Goal: Information Seeking & Learning: Learn about a topic

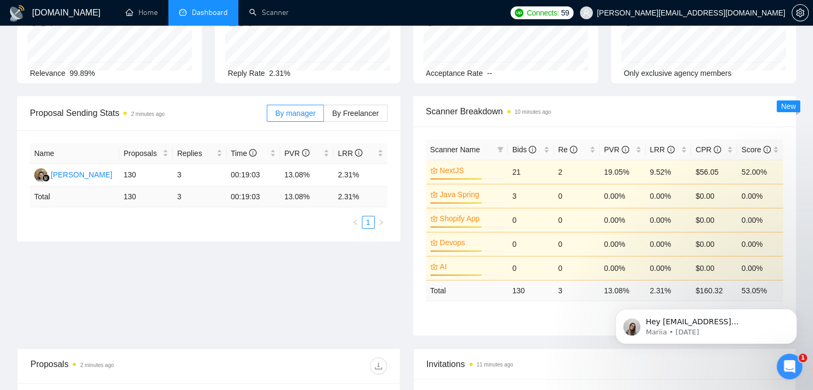
scroll to position [98, 0]
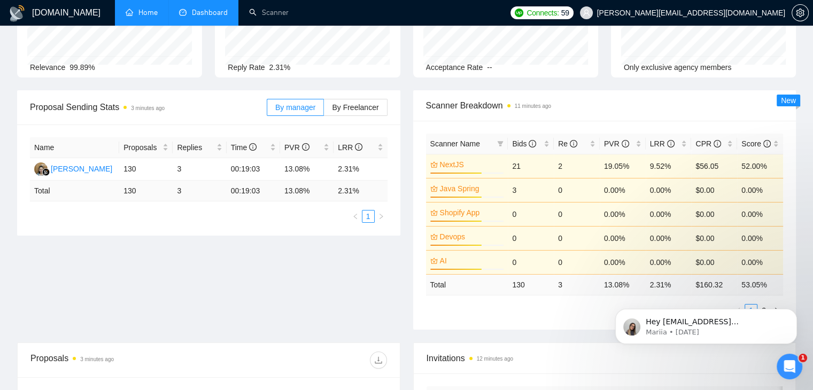
click at [146, 16] on link "Home" at bounding box center [142, 12] width 32 height 9
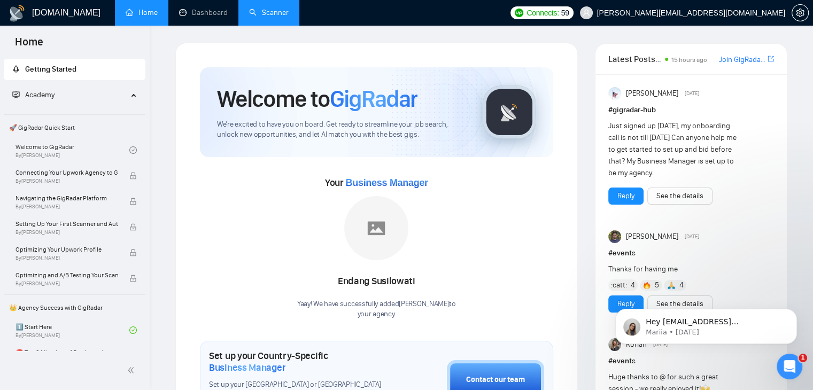
click at [274, 17] on link "Scanner" at bounding box center [269, 12] width 40 height 9
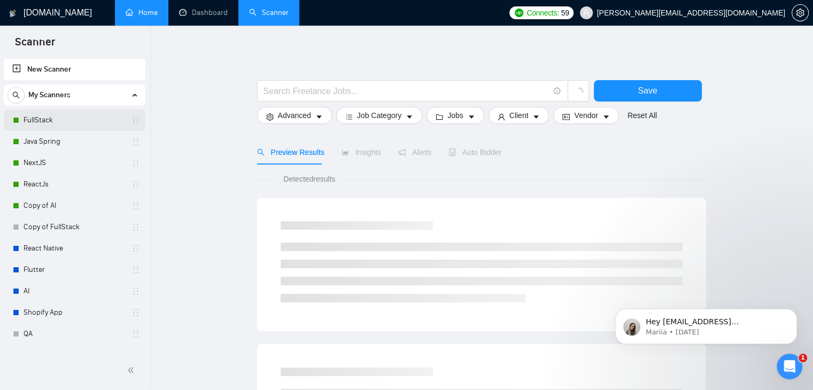
click at [90, 117] on link "FullStack" at bounding box center [75, 120] width 102 height 21
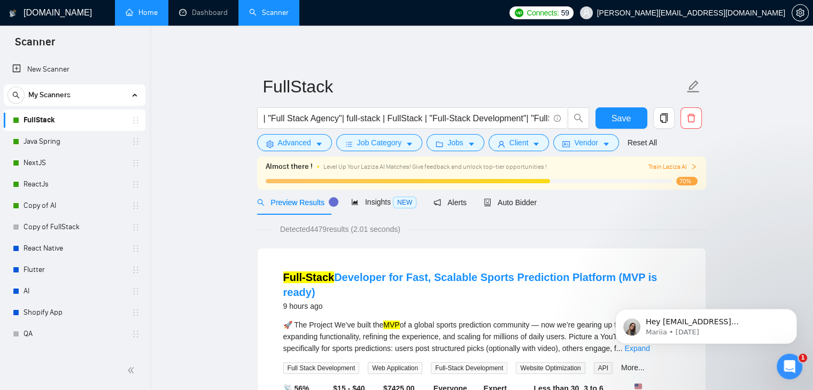
click at [458, 203] on span "Alerts" at bounding box center [450, 202] width 33 height 9
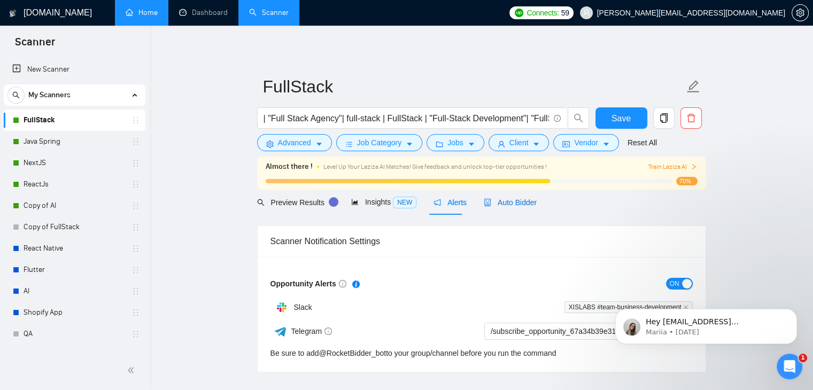
click at [506, 203] on span "Auto Bidder" at bounding box center [510, 202] width 53 height 9
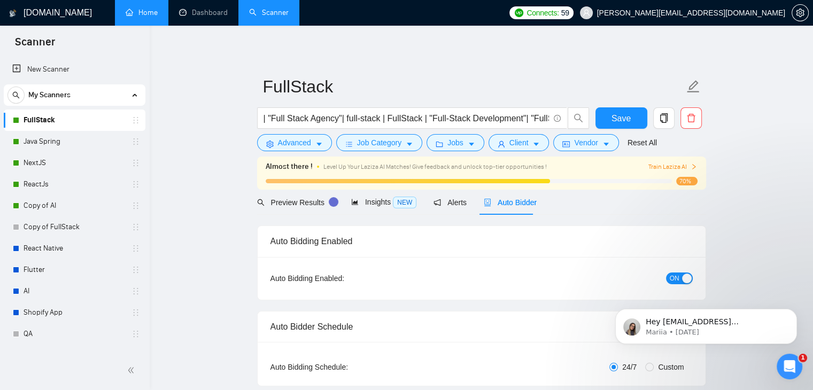
checkbox input "true"
click at [311, 207] on span "Preview Results" at bounding box center [295, 202] width 77 height 9
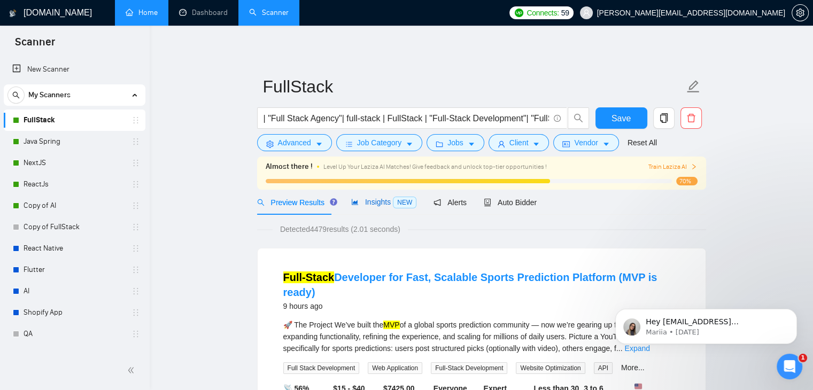
click at [371, 202] on span "Insights NEW" at bounding box center [383, 202] width 65 height 9
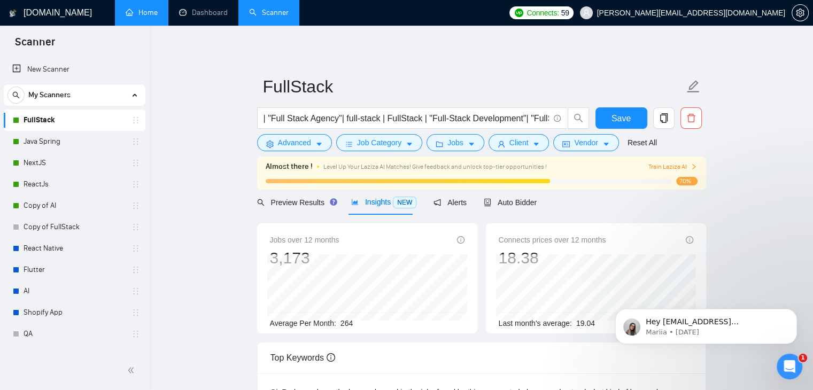
click at [344, 325] on span "264" at bounding box center [347, 323] width 12 height 9
click at [508, 202] on span "Auto Bidder" at bounding box center [510, 202] width 53 height 9
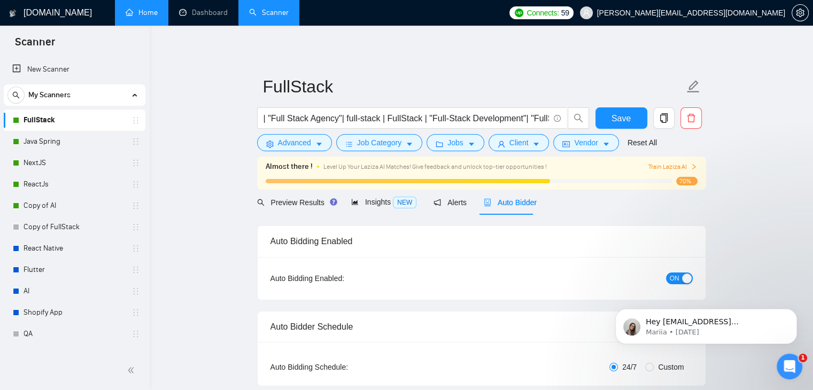
checkbox input "true"
click at [315, 201] on span "Preview Results" at bounding box center [295, 202] width 77 height 9
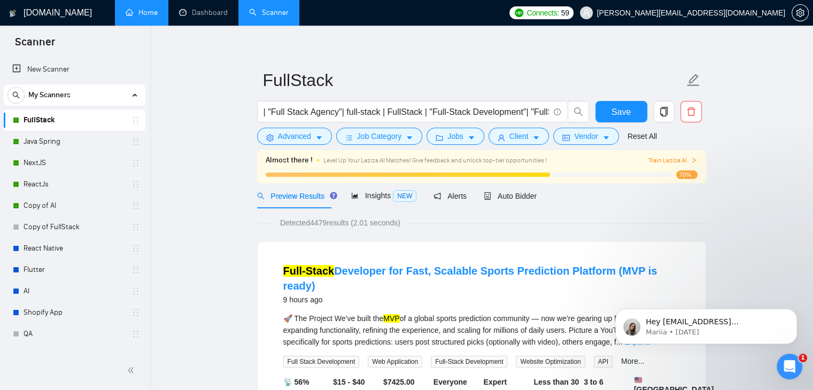
scroll to position [9, 0]
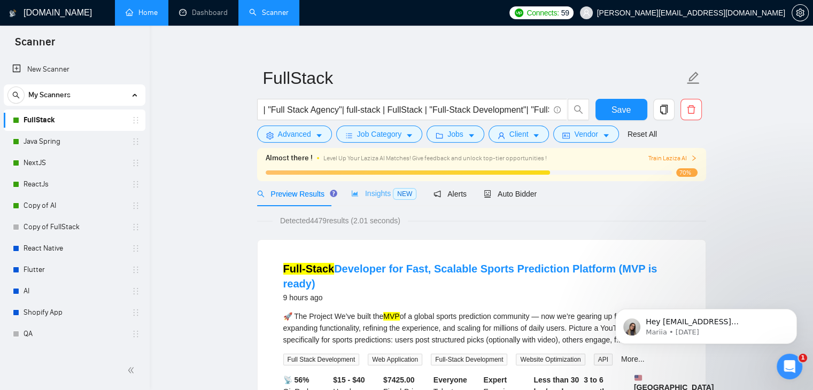
click at [383, 199] on div "Insights NEW" at bounding box center [383, 193] width 65 height 25
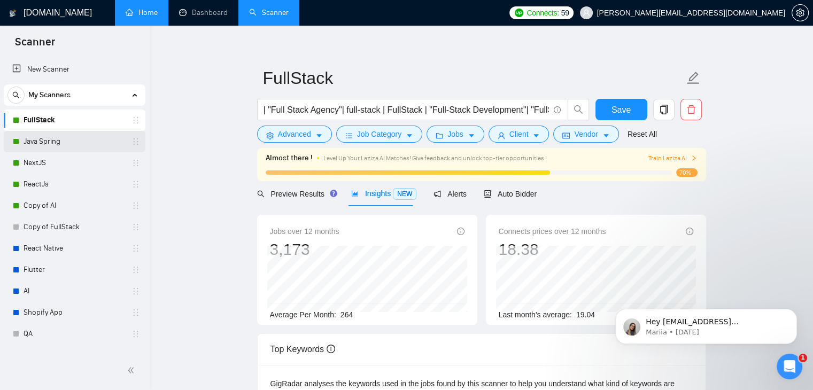
click at [96, 142] on link "Java Spring" at bounding box center [75, 141] width 102 height 21
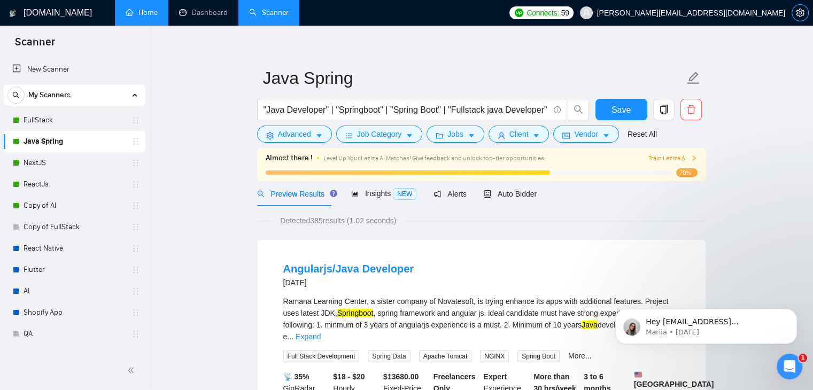
click at [802, 11] on icon "setting" at bounding box center [800, 13] width 8 height 9
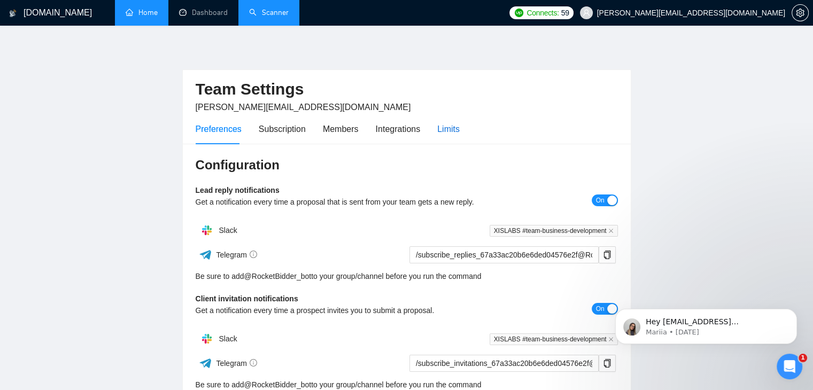
click at [457, 129] on div "Limits" at bounding box center [448, 128] width 22 height 13
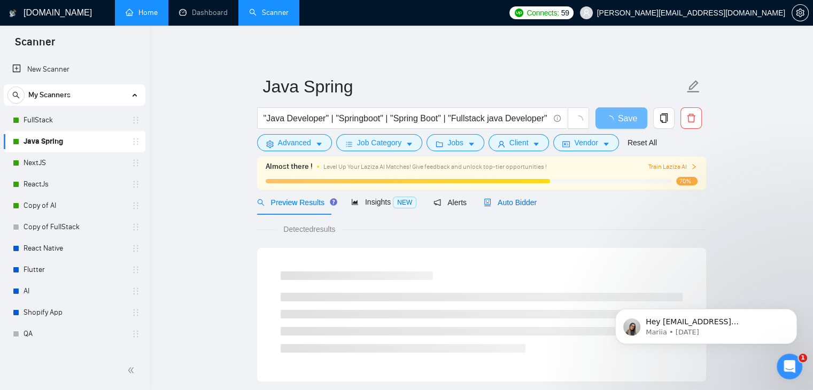
click at [495, 198] on span "Auto Bidder" at bounding box center [510, 202] width 53 height 9
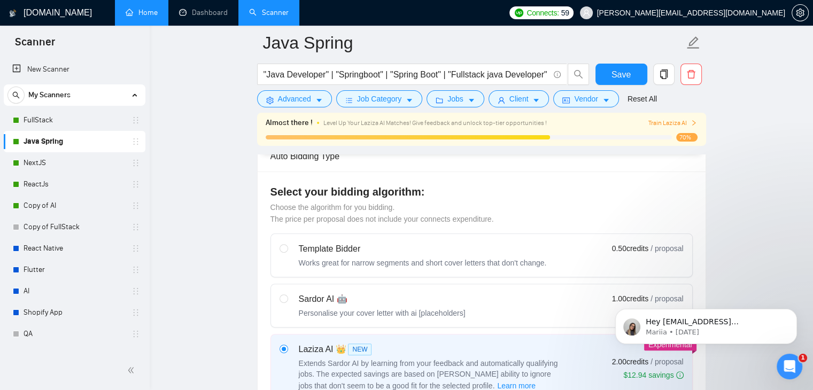
scroll to position [182, 0]
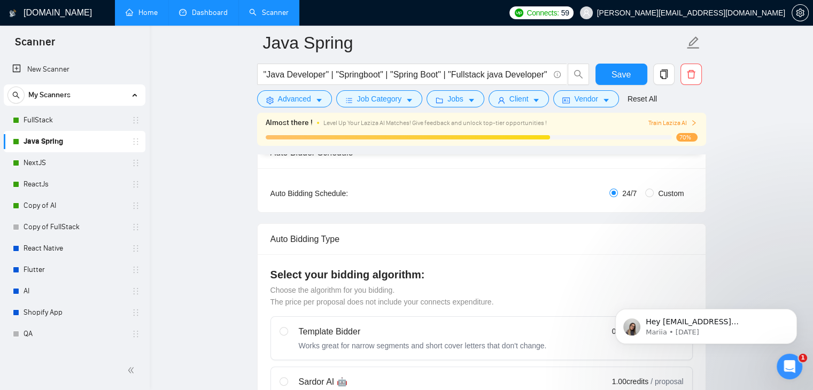
click at [212, 12] on link "Dashboard" at bounding box center [203, 12] width 49 height 9
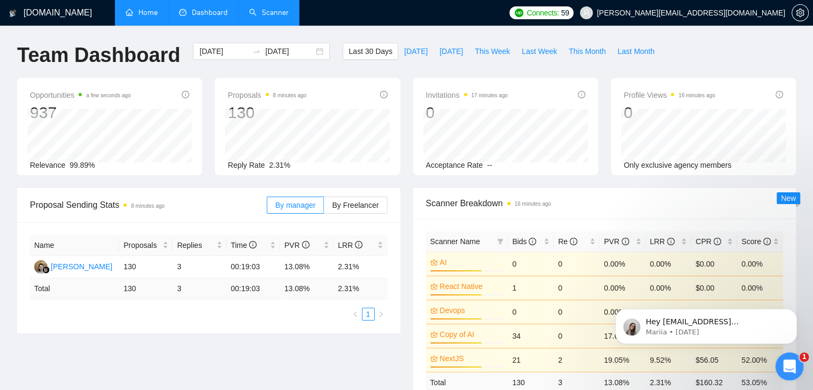
click at [790, 354] on div "Open Intercom Messenger" at bounding box center [788, 365] width 35 height 35
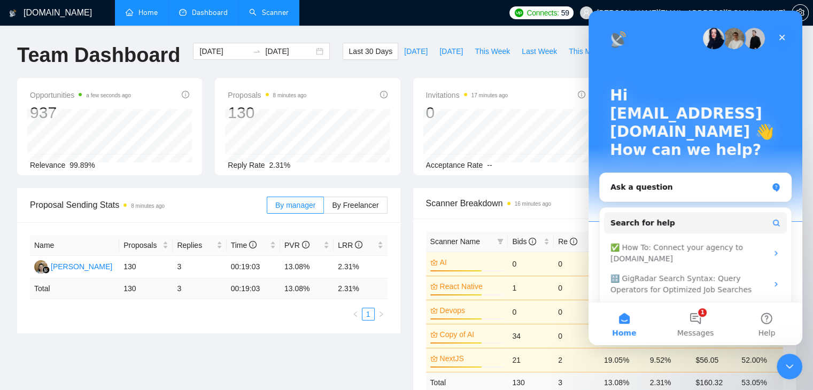
scroll to position [29, 0]
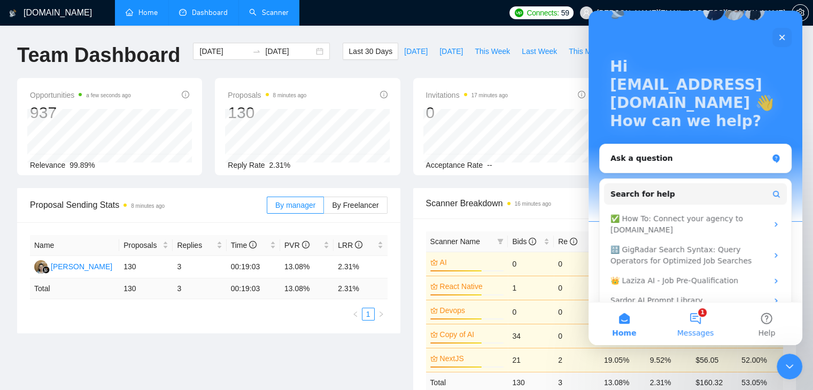
click at [694, 312] on button "1 Messages" at bounding box center [695, 324] width 71 height 43
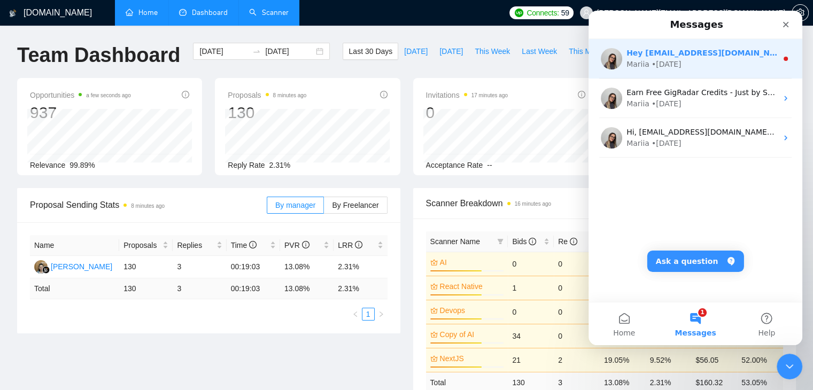
click at [758, 60] on div "Mariia • [DATE]" at bounding box center [702, 64] width 151 height 11
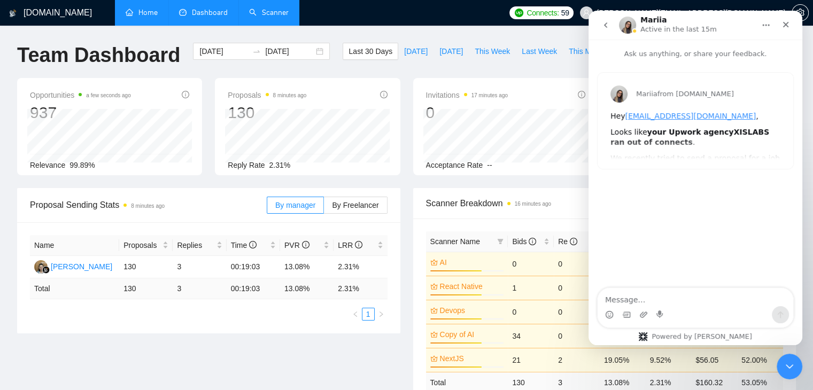
click at [602, 25] on icon "go back" at bounding box center [606, 25] width 9 height 9
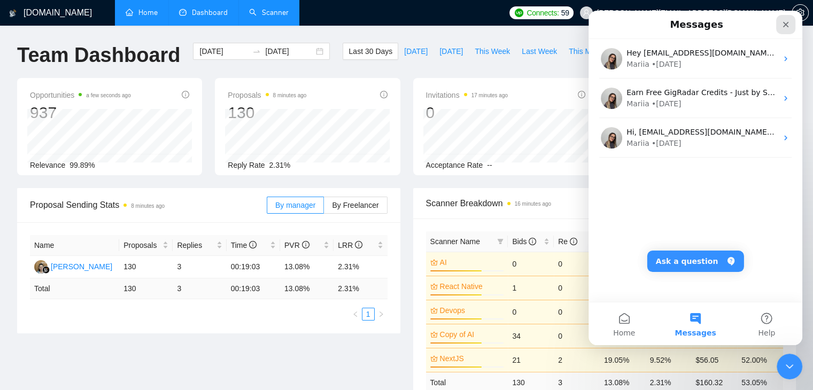
click at [786, 20] on icon "Close" at bounding box center [786, 24] width 9 height 9
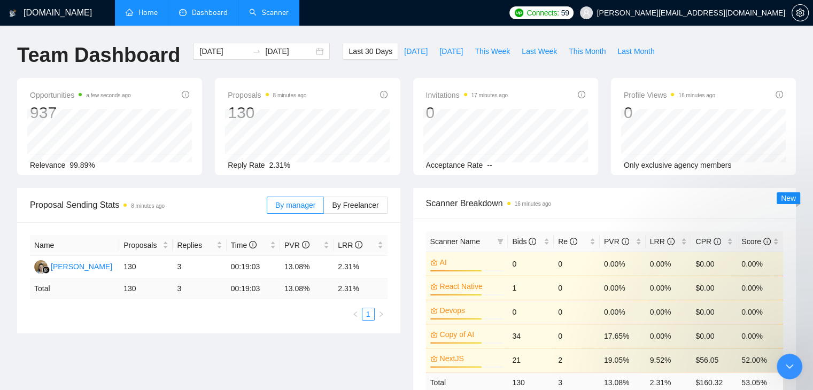
scroll to position [0, 0]
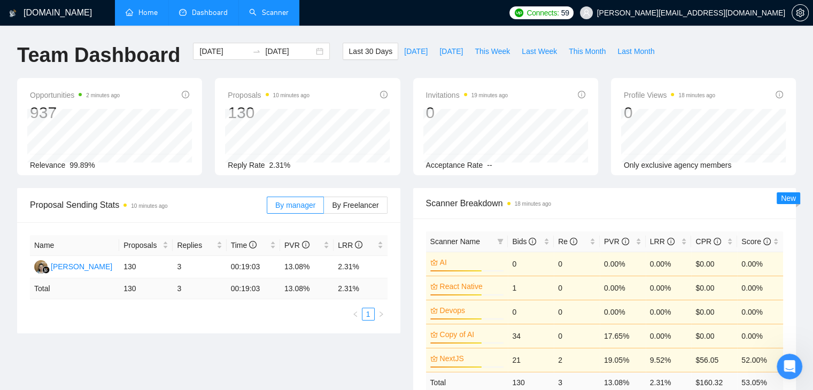
click at [269, 8] on link "Scanner" at bounding box center [269, 12] width 40 height 9
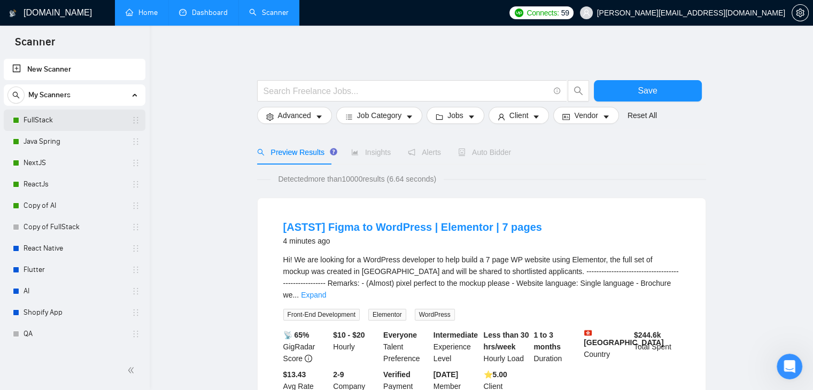
click at [73, 116] on link "FullStack" at bounding box center [75, 120] width 102 height 21
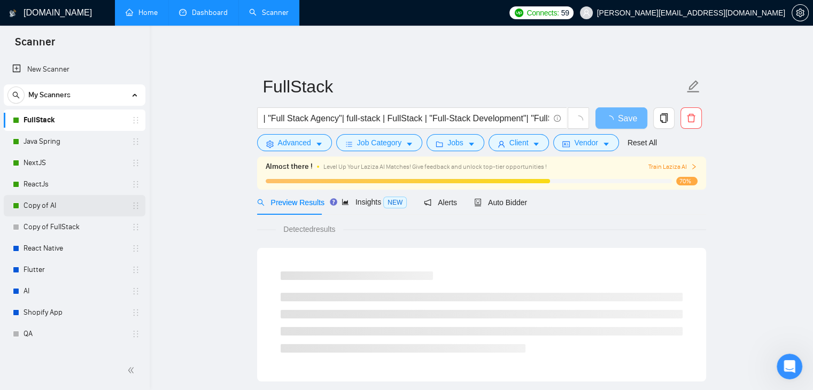
click at [54, 201] on link "Copy of AI" at bounding box center [75, 205] width 102 height 21
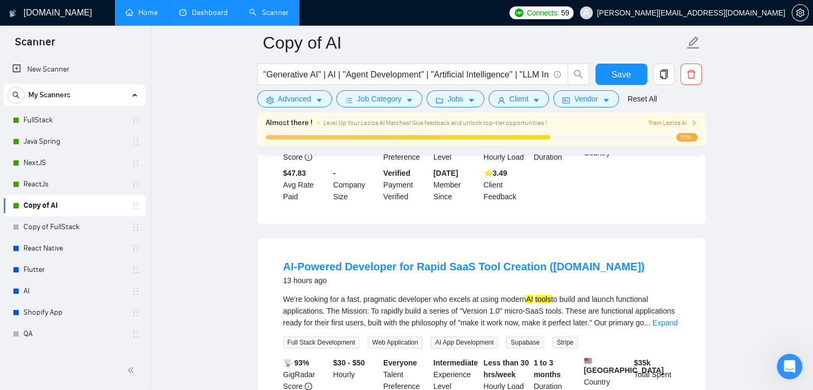
scroll to position [490, 0]
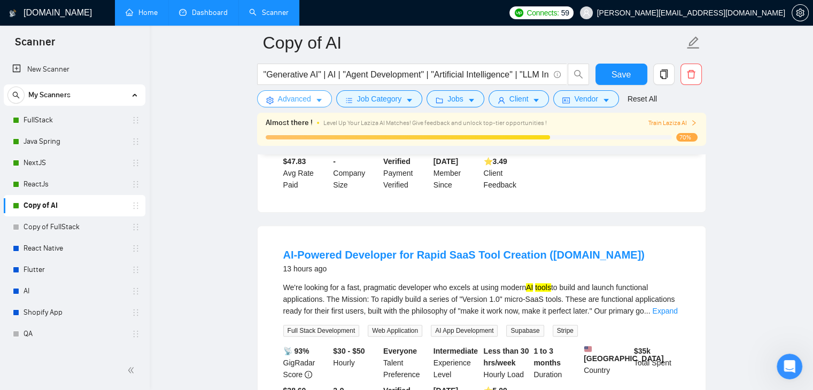
click at [315, 99] on icon "caret-down" at bounding box center [318, 100] width 7 height 7
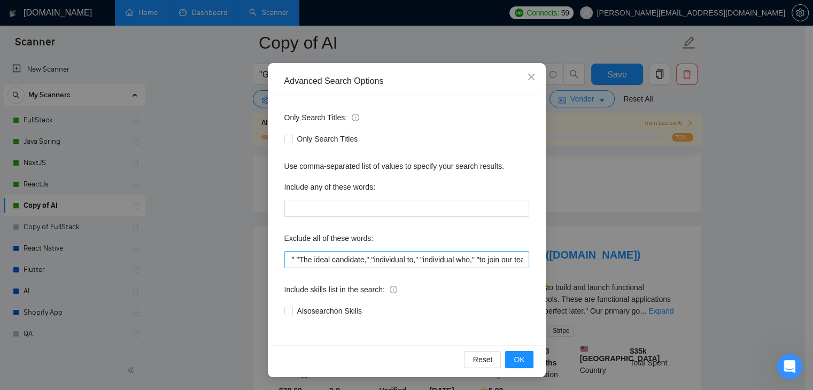
scroll to position [0, 802]
click at [517, 357] on span "OK" at bounding box center [519, 360] width 11 height 12
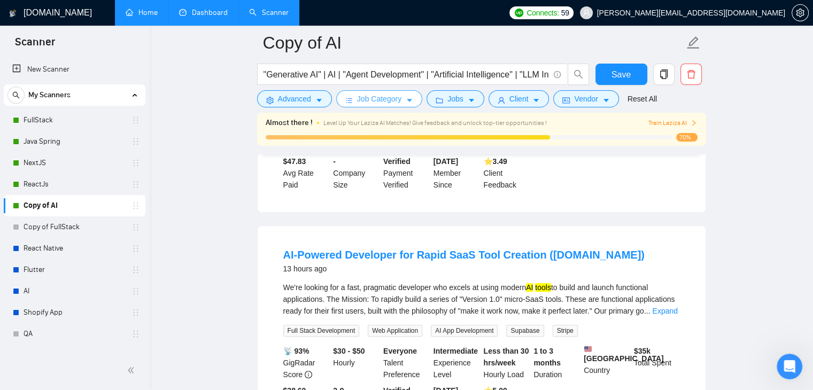
click at [387, 97] on span "Job Category" at bounding box center [379, 99] width 44 height 12
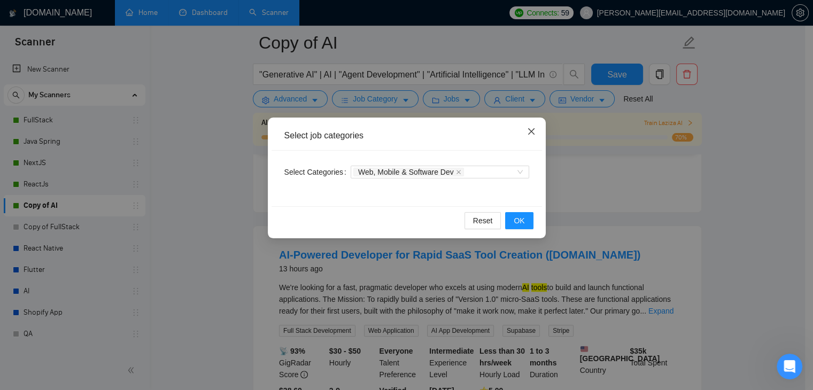
click at [531, 128] on icon "close" at bounding box center [531, 131] width 9 height 9
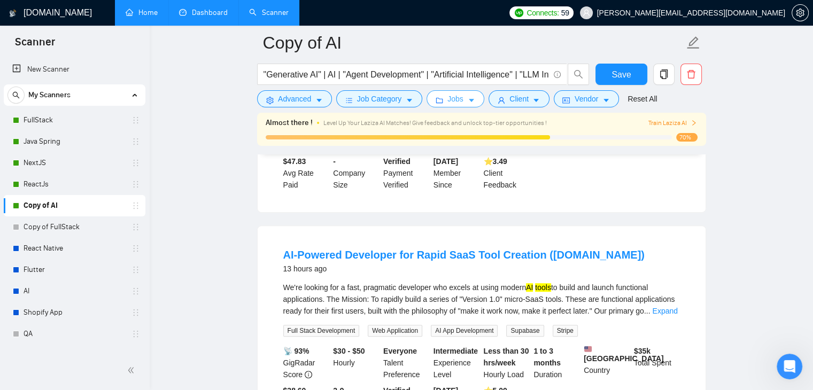
click at [473, 101] on button "Jobs" at bounding box center [456, 98] width 58 height 17
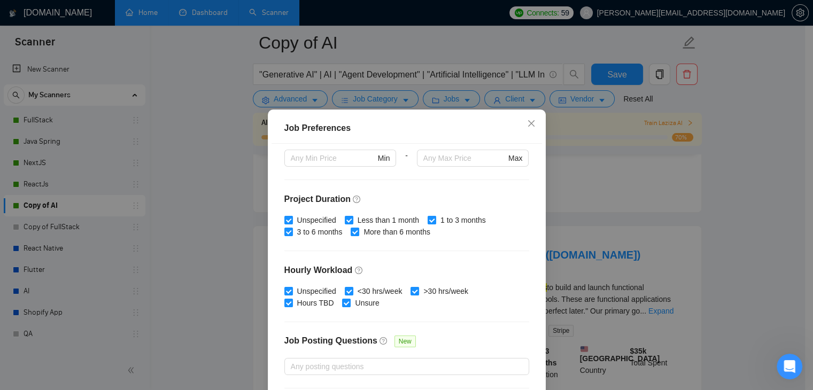
scroll to position [294, 0]
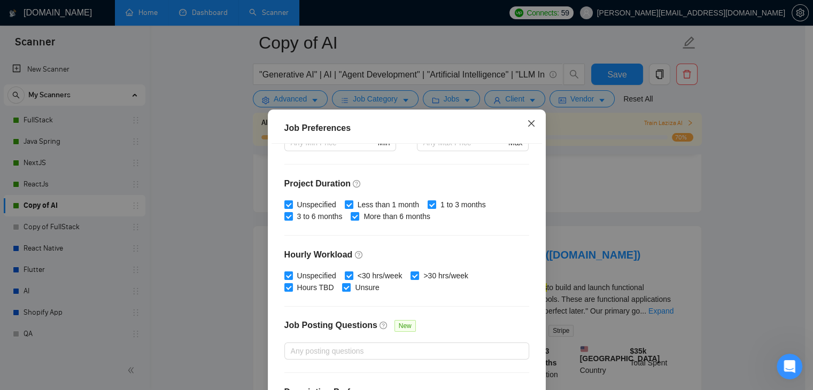
click at [527, 123] on icon "close" at bounding box center [531, 123] width 9 height 9
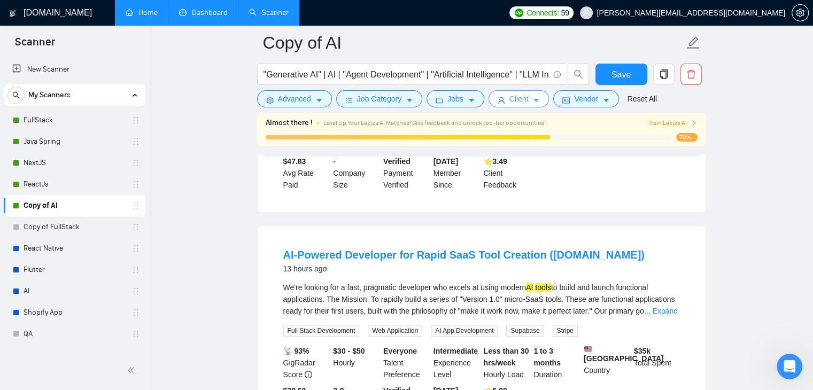
click at [524, 99] on span "Client" at bounding box center [519, 99] width 19 height 12
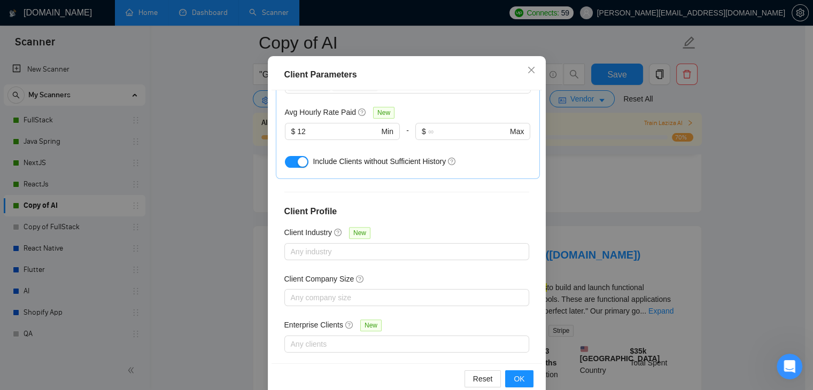
scroll to position [73, 0]
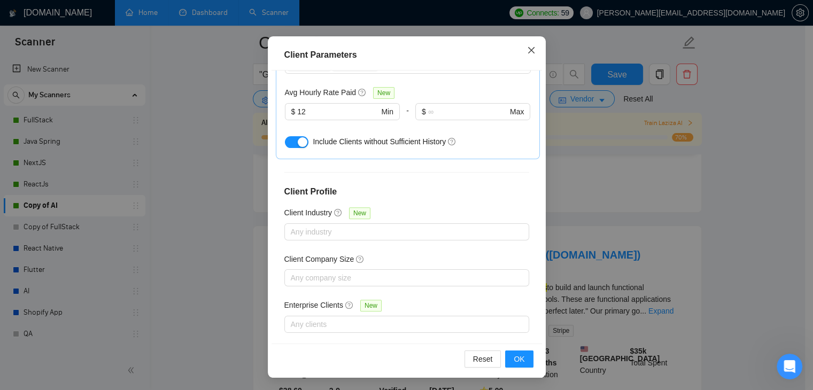
click at [527, 46] on icon "close" at bounding box center [531, 50] width 9 height 9
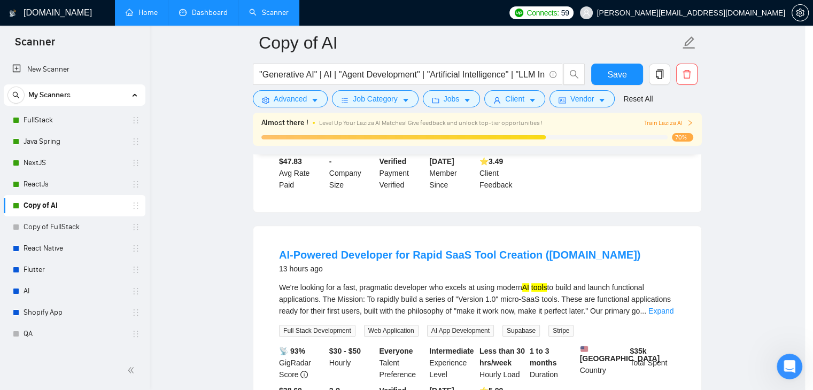
scroll to position [28, 0]
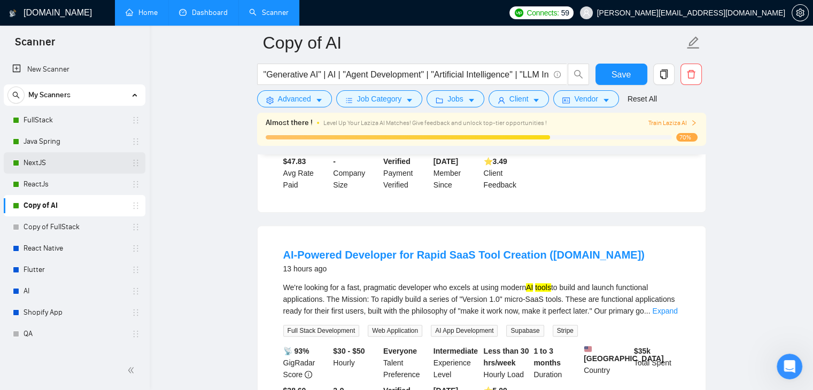
click at [75, 160] on link "NextJS" at bounding box center [75, 162] width 102 height 21
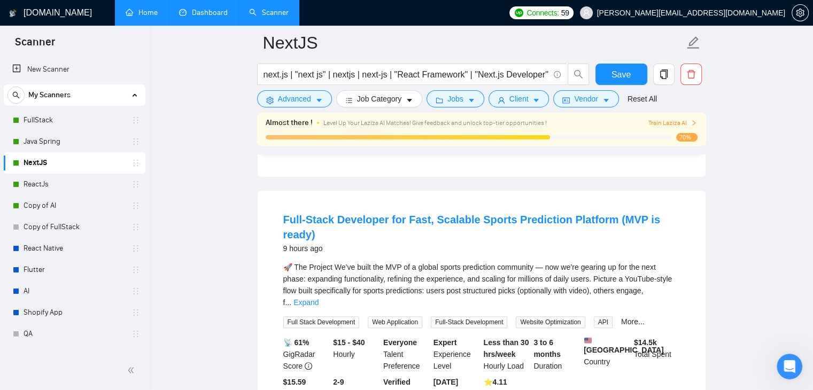
scroll to position [283, 0]
click at [319, 299] on link "Expand" at bounding box center [306, 303] width 25 height 9
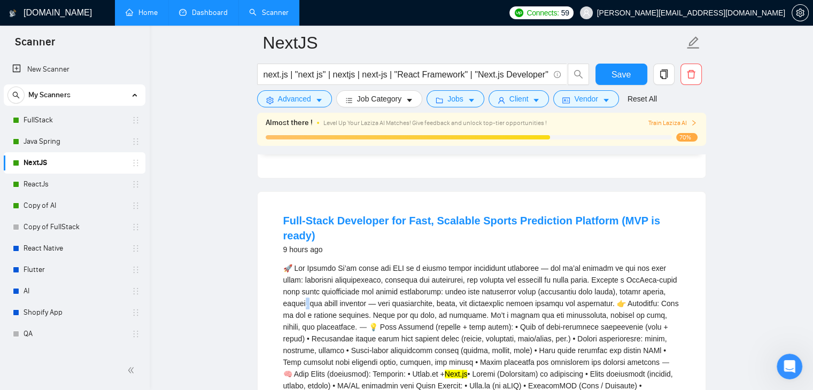
click at [669, 288] on div "Next.js" at bounding box center [481, 375] width 397 height 224
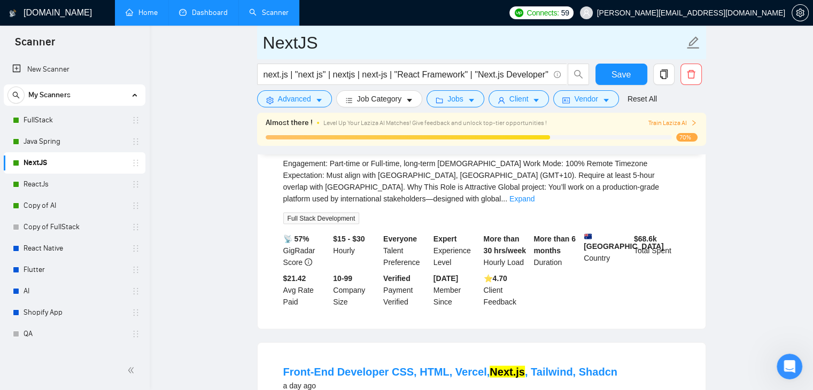
scroll to position [2030, 0]
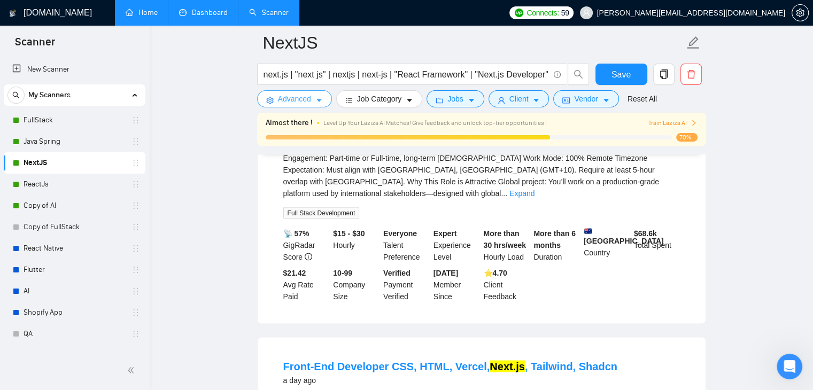
click at [293, 95] on span "Advanced" at bounding box center [294, 99] width 33 height 12
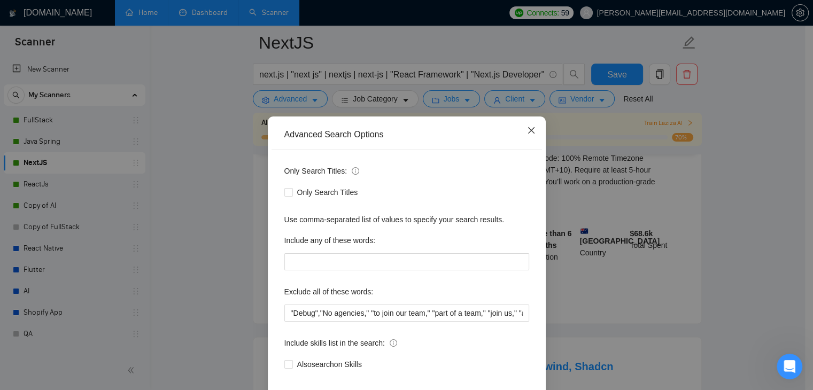
click at [533, 130] on span "Close" at bounding box center [531, 131] width 29 height 29
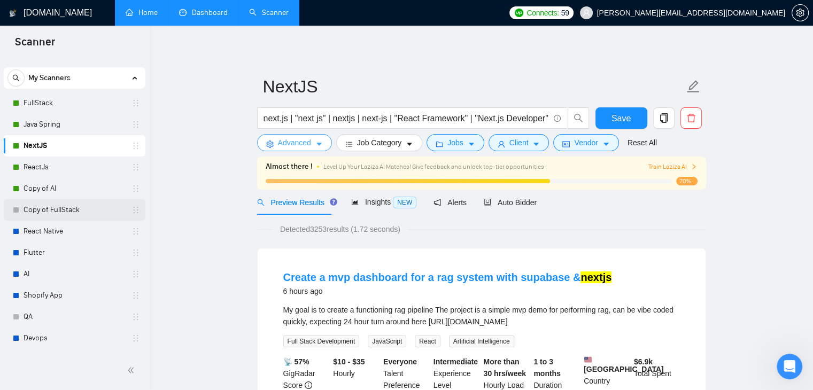
scroll to position [0, 0]
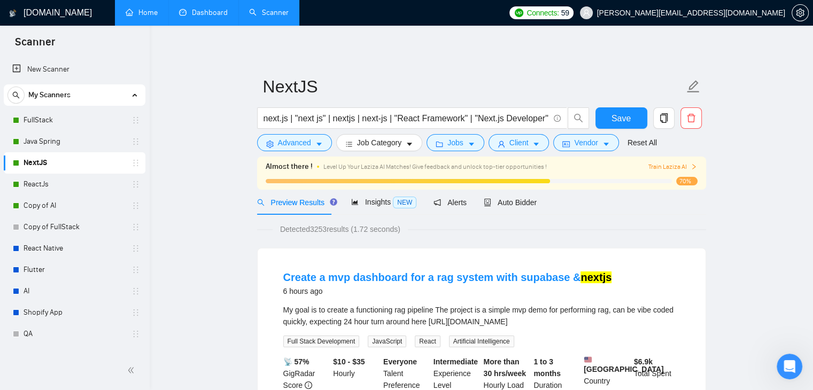
click at [210, 16] on link "Dashboard" at bounding box center [203, 12] width 49 height 9
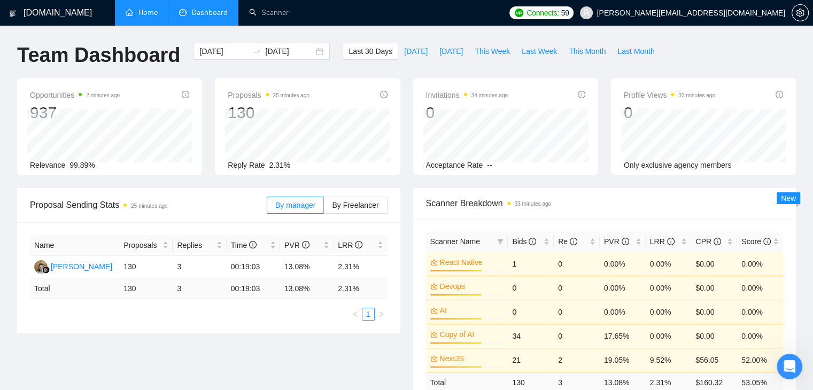
click at [148, 13] on link "Home" at bounding box center [142, 12] width 32 height 9
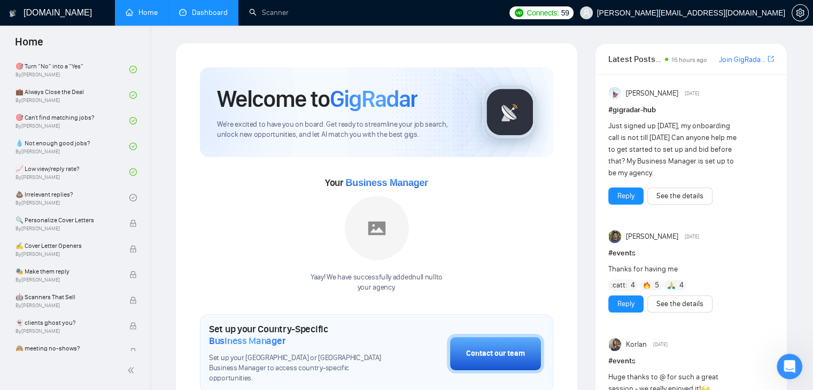
scroll to position [535, 0]
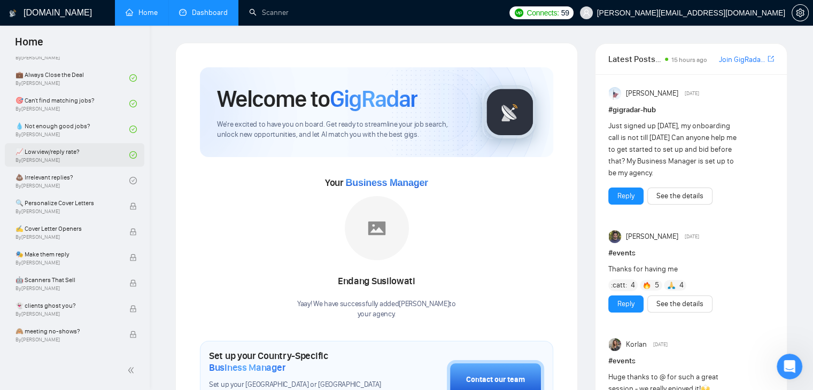
click at [62, 153] on link "📈 Low view/reply rate? By [PERSON_NAME]" at bounding box center [73, 155] width 114 height 24
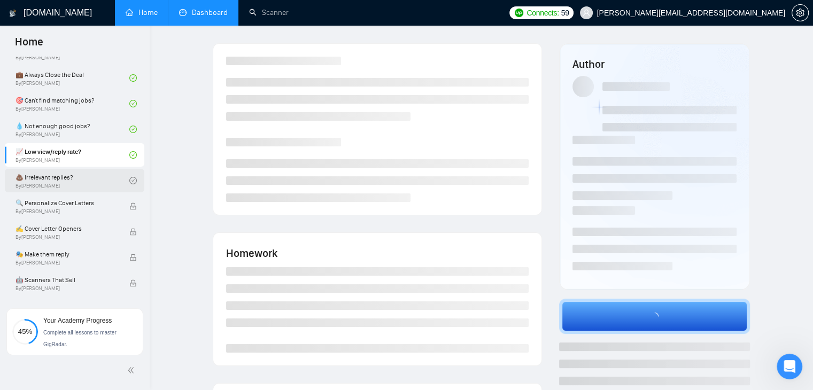
click at [49, 179] on link "💩 Irrelevant replies? By [PERSON_NAME]" at bounding box center [73, 181] width 114 height 24
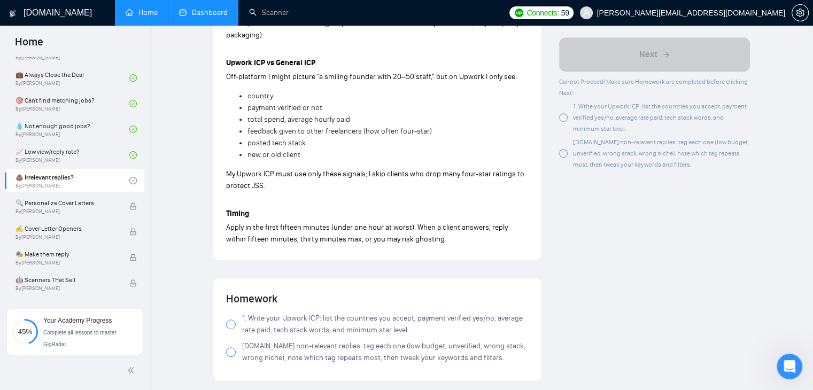
scroll to position [749, 0]
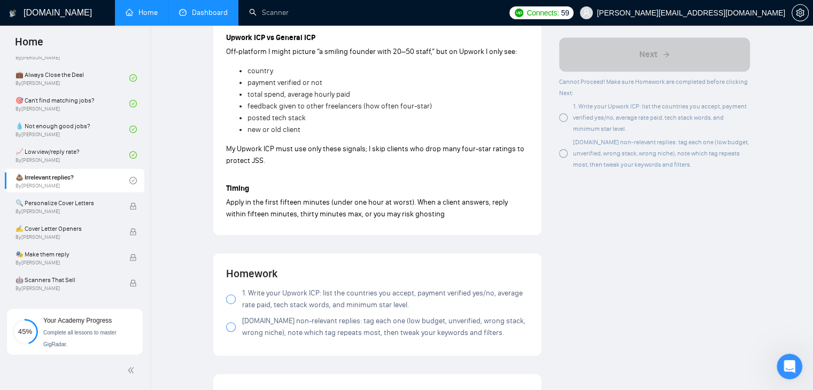
click at [231, 302] on div at bounding box center [231, 300] width 10 height 10
click at [229, 329] on div at bounding box center [231, 327] width 10 height 10
click at [232, 326] on div at bounding box center [231, 327] width 10 height 10
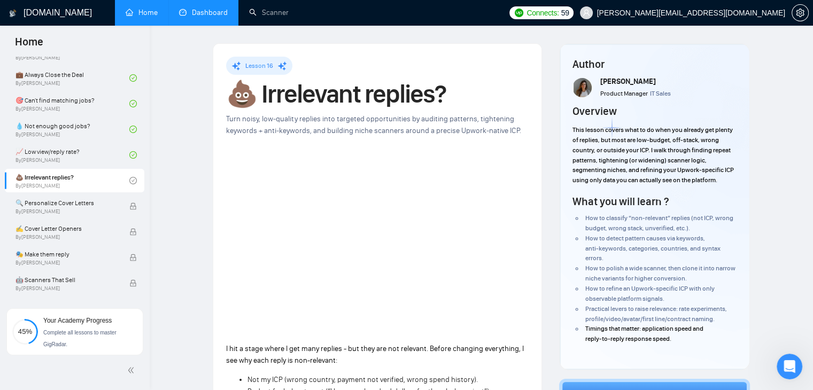
scroll to position [107, 0]
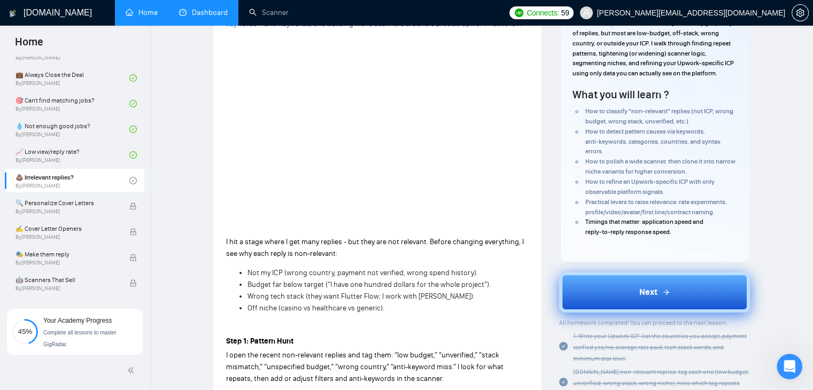
click at [635, 287] on button "Next" at bounding box center [654, 292] width 191 height 41
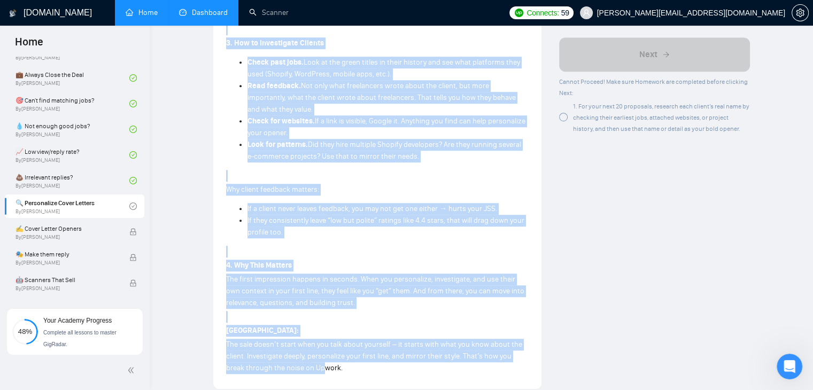
scroll to position [742, 0]
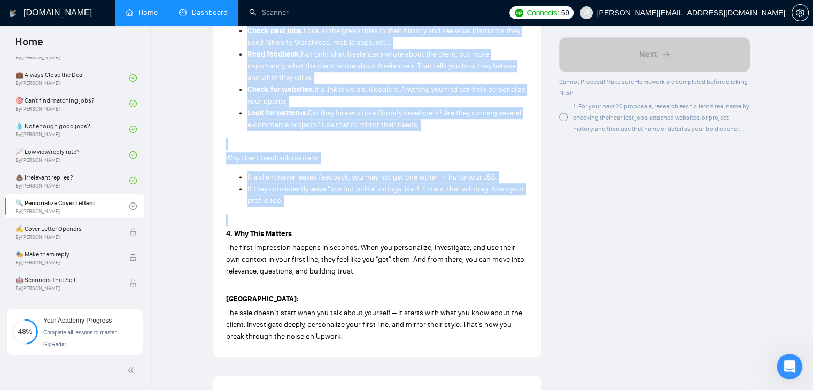
drag, startPoint x: 225, startPoint y: 120, endPoint x: 358, endPoint y: 214, distance: 163.4
copy div "Lore ipsumdo si ame conse adi el seddoeius tempo incidid ut Labore et dolo magn…"
click at [358, 214] on p at bounding box center [377, 220] width 303 height 12
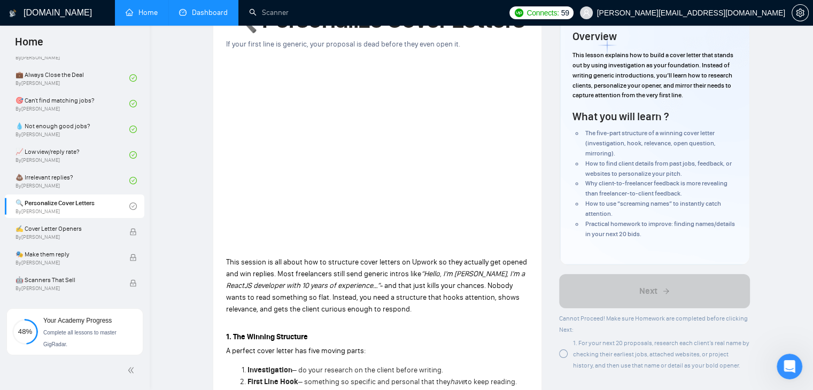
scroll to position [0, 0]
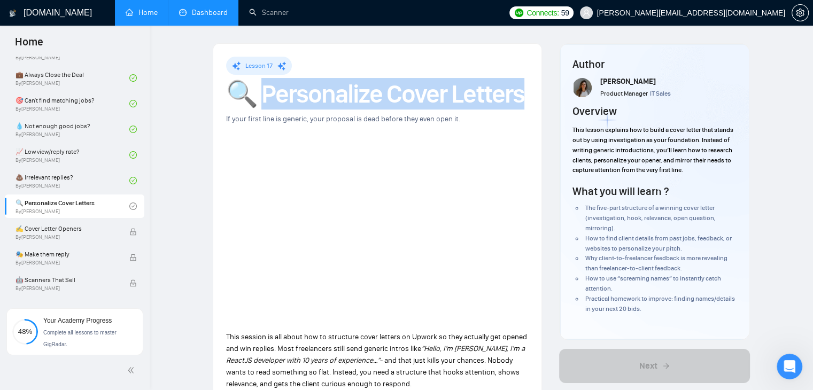
drag, startPoint x: 269, startPoint y: 95, endPoint x: 527, endPoint y: 89, distance: 257.8
click at [527, 89] on h1 "🔍 Personalize Cover Letters" at bounding box center [377, 94] width 303 height 24
copy h1 "ersonalize Cover Letters"
click at [405, 92] on h1 "🔍 Personalize Cover Letters" at bounding box center [377, 94] width 303 height 24
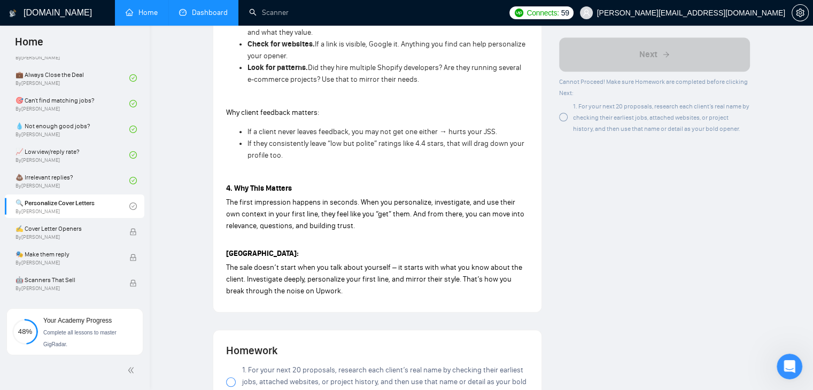
scroll to position [909, 0]
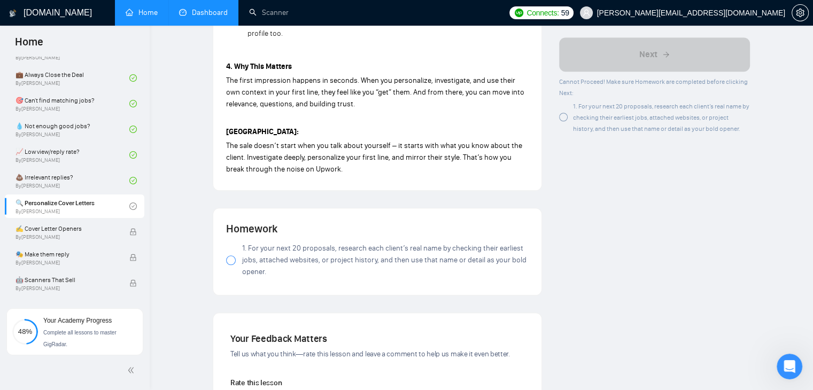
click at [233, 261] on div at bounding box center [231, 261] width 10 height 10
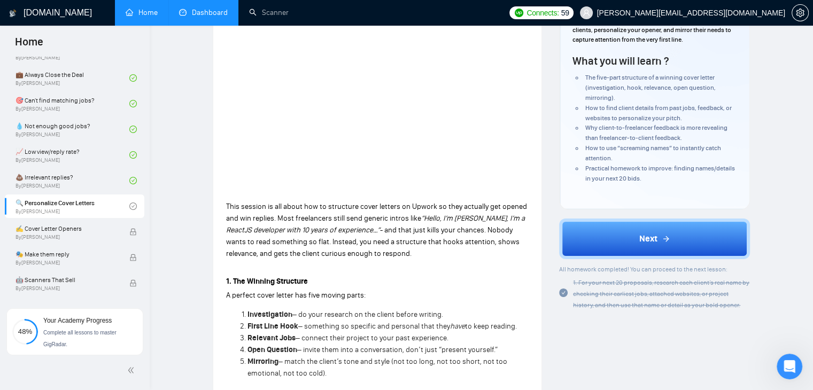
scroll to position [107, 0]
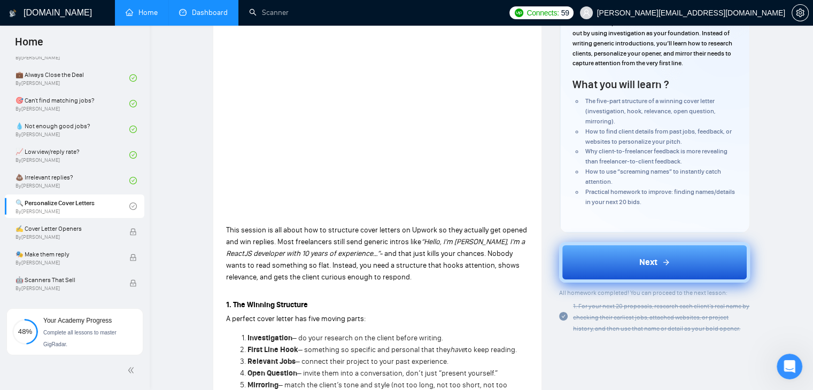
click at [575, 261] on button "Next" at bounding box center [654, 262] width 191 height 41
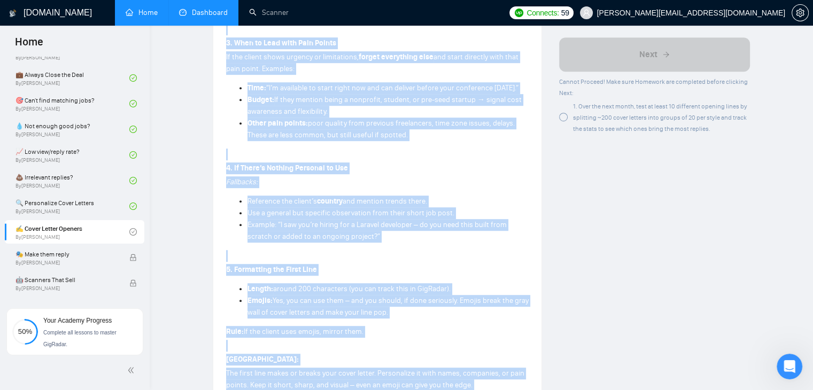
scroll to position [654, 0]
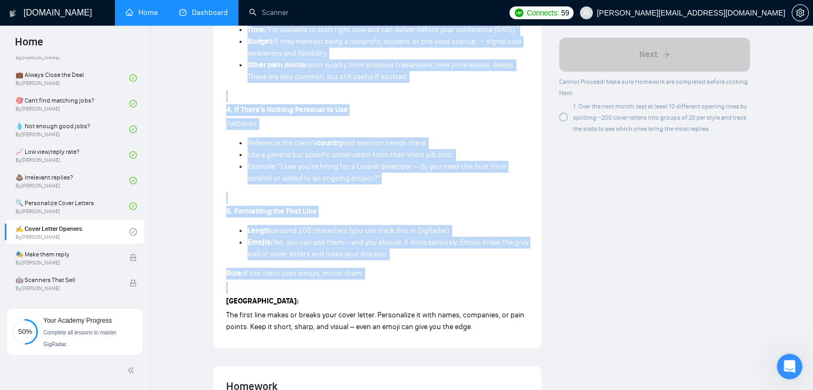
drag, startPoint x: 226, startPoint y: 178, endPoint x: 396, endPoint y: 300, distance: 209.2
click at [396, 300] on div "This part is all about the first line of your cover letter – the tiny piece of …" at bounding box center [377, 5] width 303 height 660
copy div "Lore ipsu do sit ametc adi elits doei te inci utlab etdolo – mag aliq enima mi …"
click at [396, 294] on p at bounding box center [377, 288] width 303 height 12
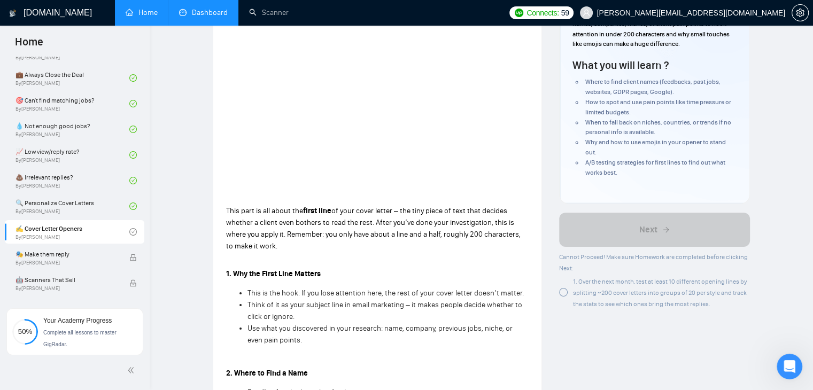
scroll to position [12, 0]
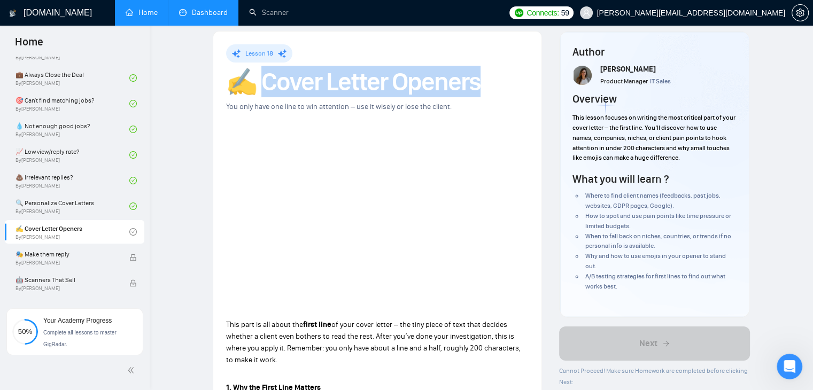
drag, startPoint x: 490, startPoint y: 75, endPoint x: 267, endPoint y: 83, distance: 223.1
click at [267, 83] on h1 "✍️ Cover Letter Openers" at bounding box center [377, 82] width 303 height 24
copy h1 "Cover Letter Openers"
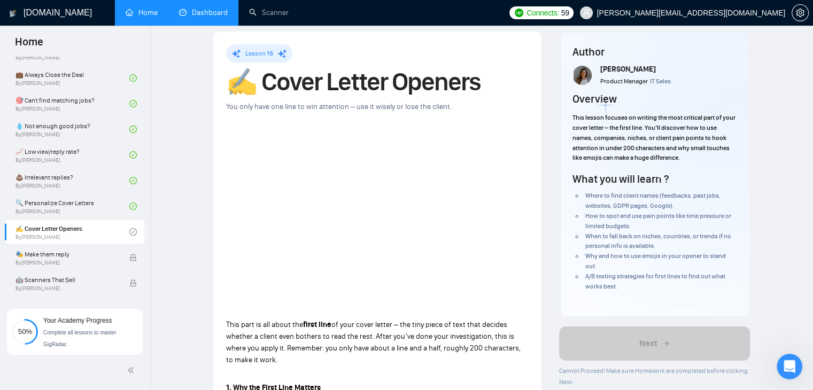
click at [389, 51] on div "Lesson 18" at bounding box center [377, 53] width 303 height 18
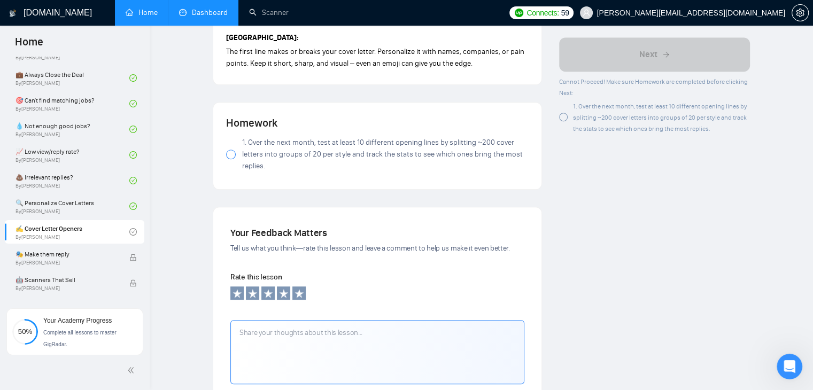
scroll to position [975, 0]
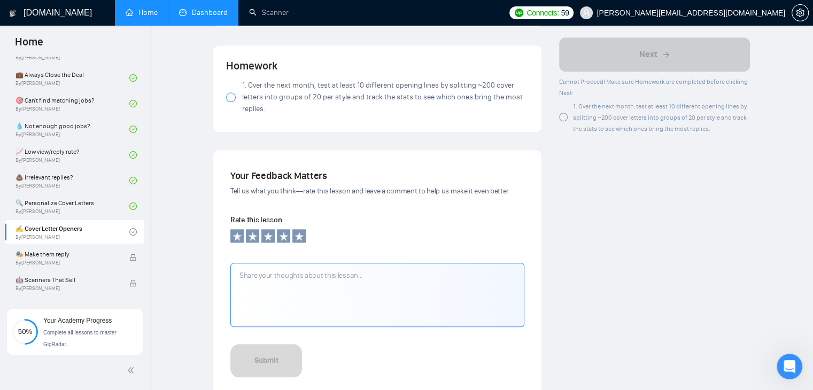
click at [230, 115] on label "1. Over the next month, test at least 10 different opening lines by splitting ~…" at bounding box center [377, 97] width 303 height 35
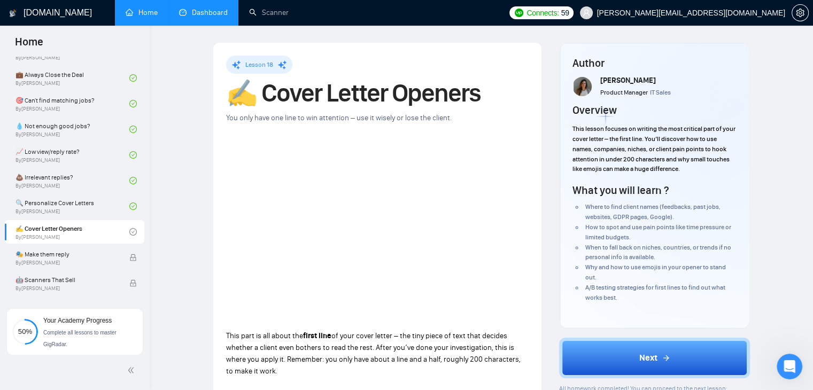
scroll to position [0, 0]
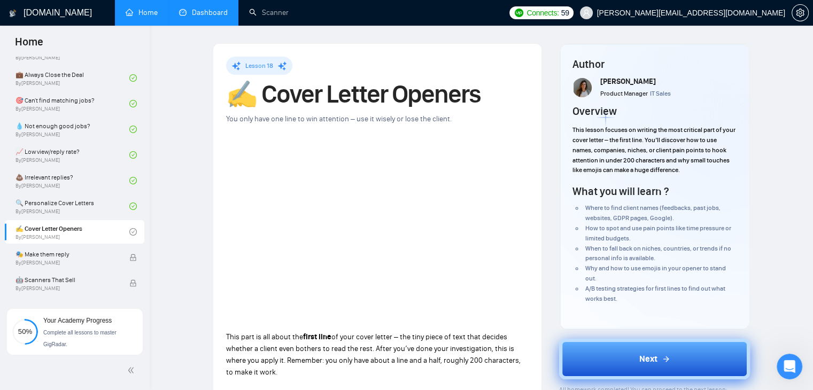
click at [630, 353] on button "Next" at bounding box center [654, 359] width 191 height 41
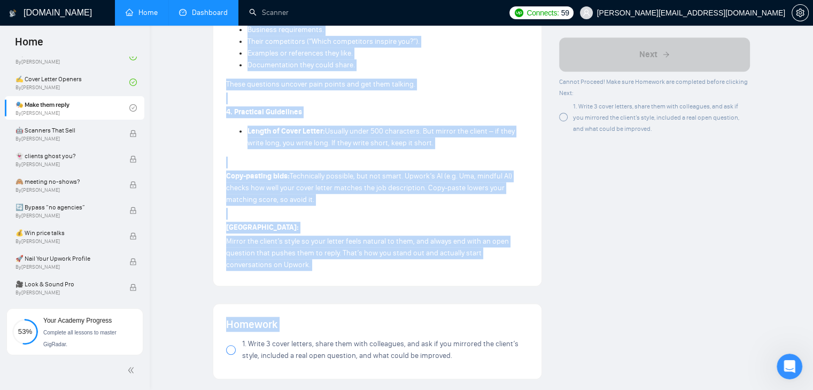
scroll to position [834, 0]
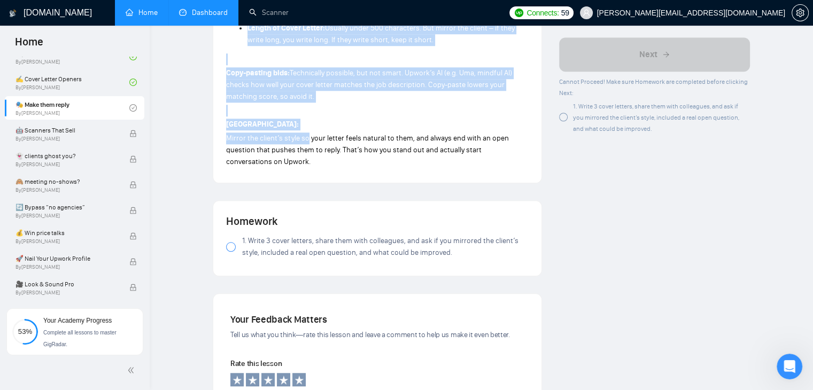
drag, startPoint x: 226, startPoint y: 115, endPoint x: 308, endPoint y: 134, distance: 84.0
click at [315, 122] on p "[GEOGRAPHIC_DATA]:" at bounding box center [377, 125] width 303 height 12
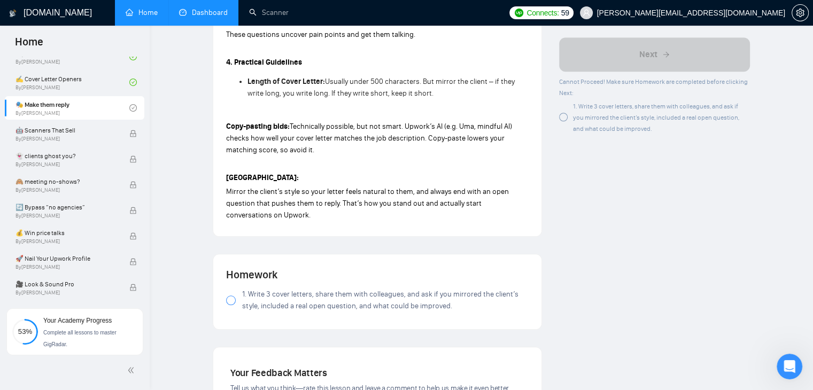
scroll to position [727, 0]
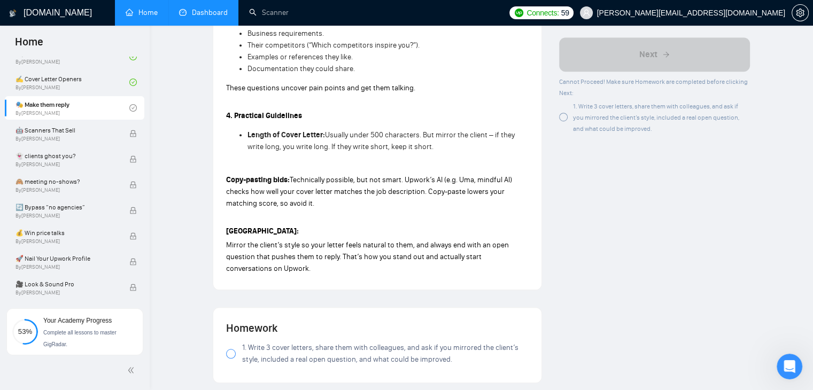
drag, startPoint x: 322, startPoint y: 206, endPoint x: 227, endPoint y: 140, distance: 116.0
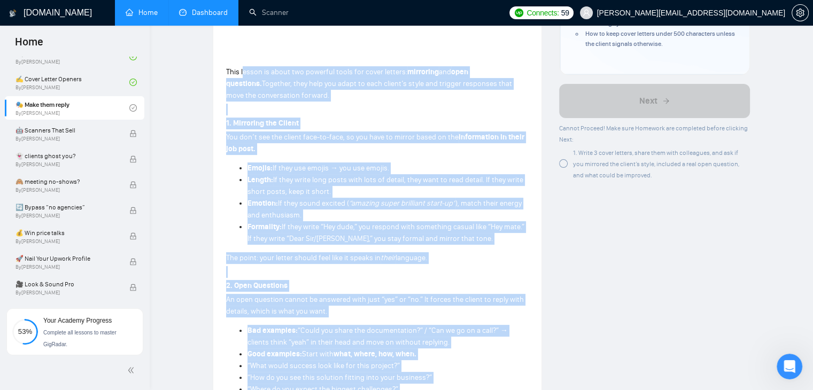
scroll to position [240, 0]
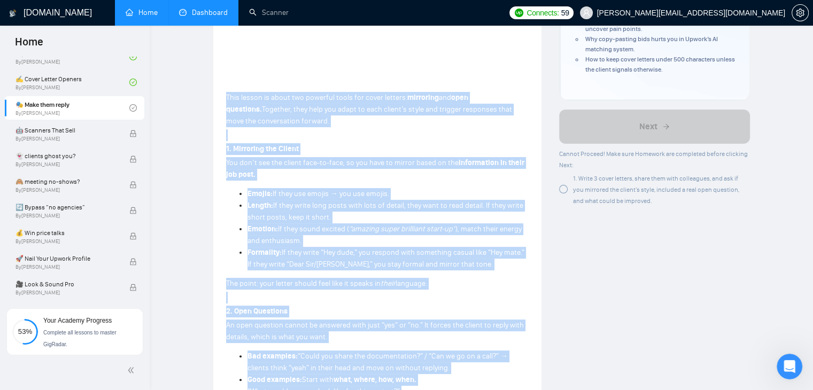
drag, startPoint x: 273, startPoint y: 268, endPoint x: 225, endPoint y: 97, distance: 178.4
click at [225, 97] on div "Lesson 19 🎭 Make them reply Mirror their style, ask the right question, and you…" at bounding box center [377, 290] width 328 height 973
copy div "Lore ipsumd si ametc adi elitsedd eiusm tem incid utlabor: etdolorem ali enim a…"
click at [259, 204] on strong "Length:" at bounding box center [261, 205] width 26 height 9
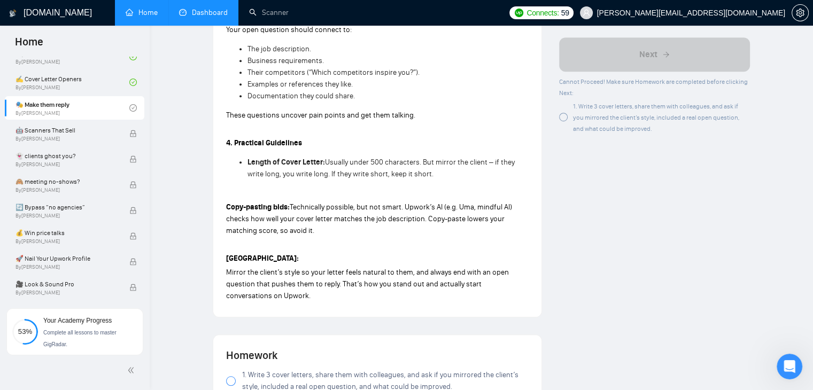
scroll to position [828, 0]
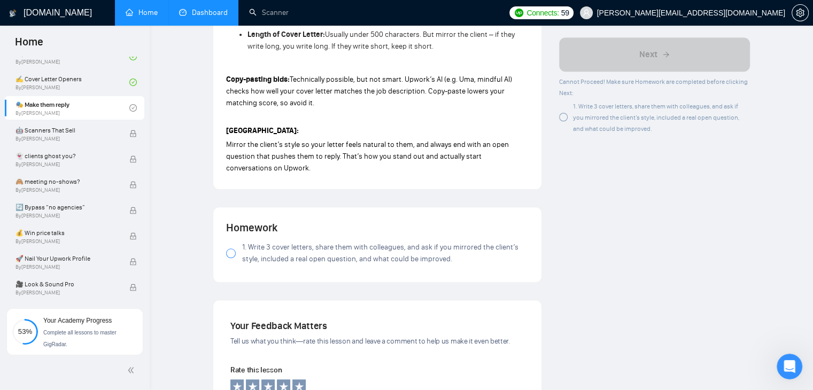
click at [230, 251] on div at bounding box center [231, 254] width 10 height 10
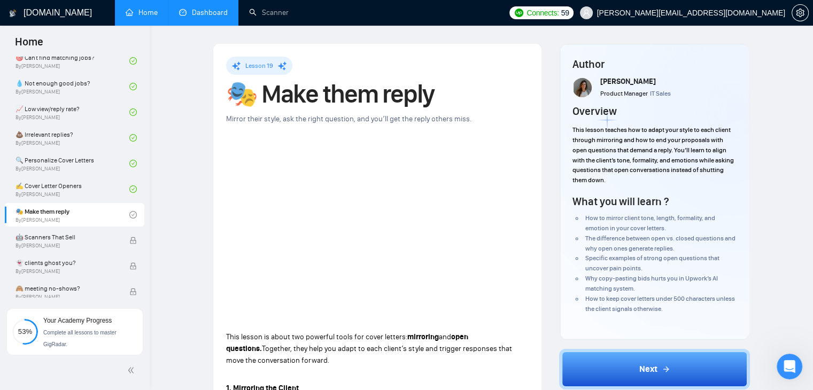
scroll to position [160, 0]
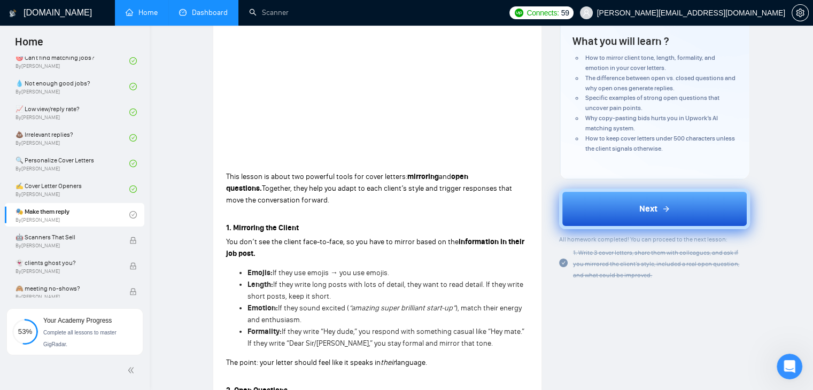
click at [596, 210] on button "Next" at bounding box center [654, 209] width 191 height 41
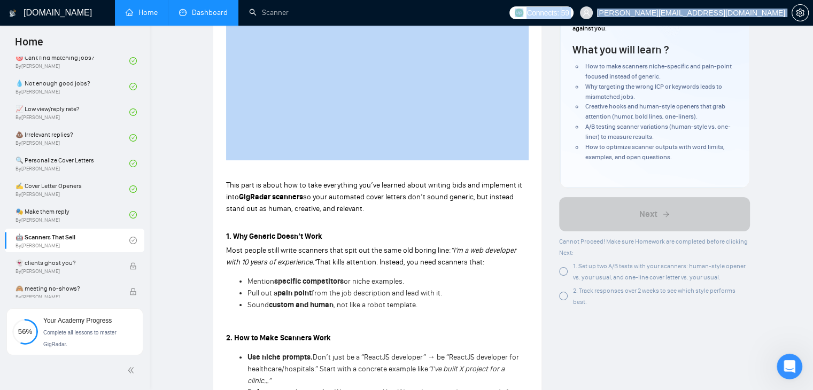
scroll to position [88, 0]
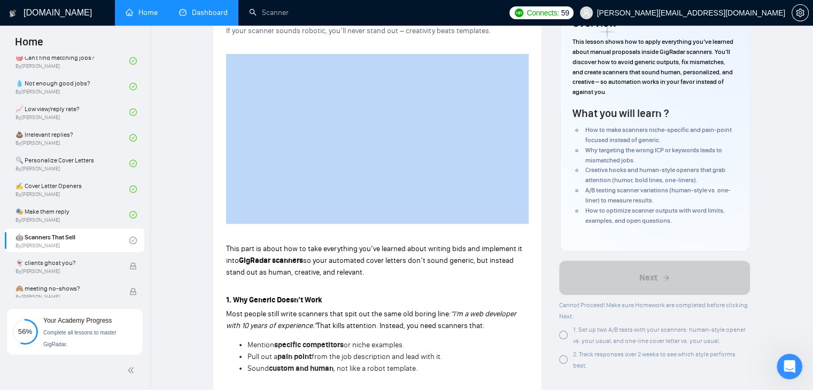
drag, startPoint x: 226, startPoint y: 46, endPoint x: 196, endPoint y: 99, distance: 60.6
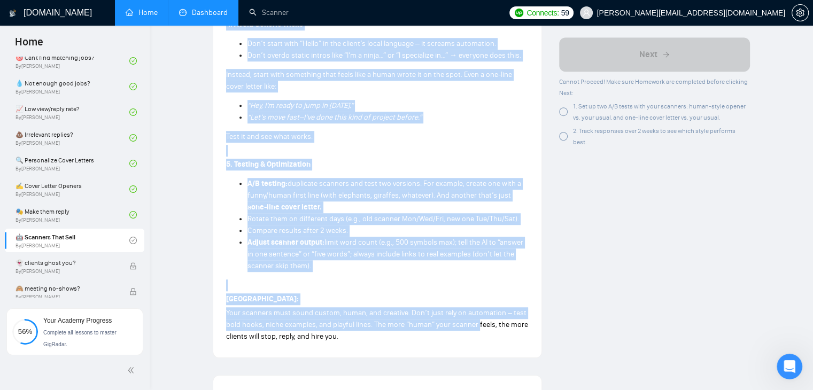
scroll to position [783, 0]
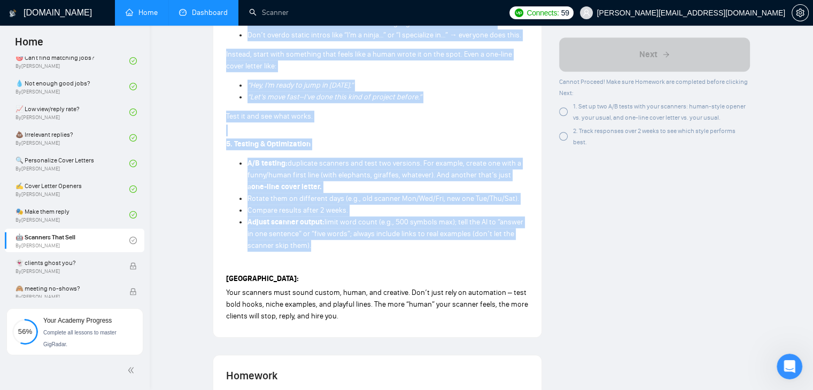
drag, startPoint x: 227, startPoint y: 87, endPoint x: 331, endPoint y: 247, distance: 191.3
copy div "Lore ipsu do sitam con ad elit seddoeiusm tem’in utlabor etdol magnaal enim adm…"
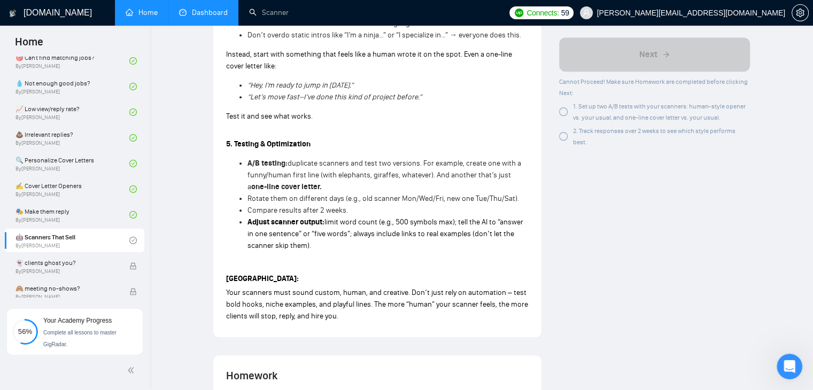
click at [325, 259] on p at bounding box center [377, 265] width 303 height 12
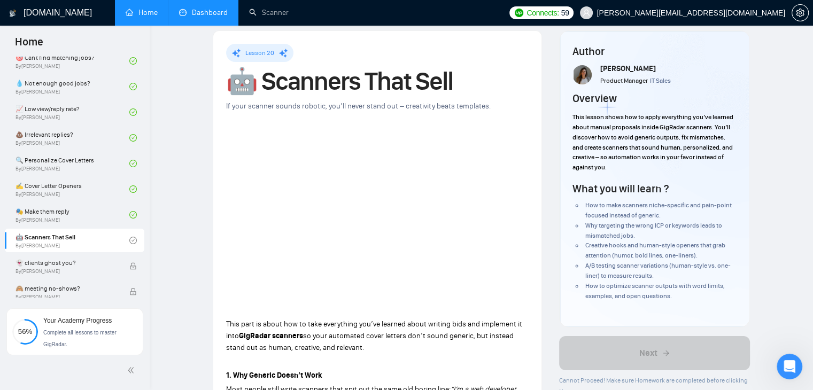
scroll to position [0, 0]
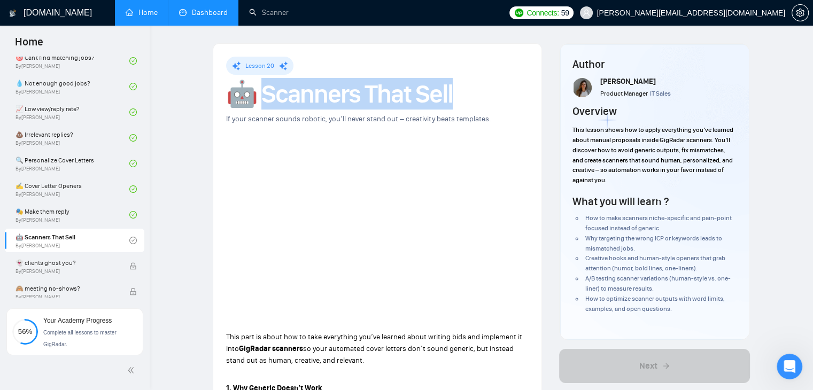
drag, startPoint x: 460, startPoint y: 97, endPoint x: 269, endPoint y: 99, distance: 190.4
click at [269, 99] on h1 "🤖 Scanners That Sell" at bounding box center [377, 94] width 303 height 24
copy h1 "canners That Sell"
click at [311, 97] on h1 "🤖 Scanners That Sell" at bounding box center [377, 94] width 303 height 24
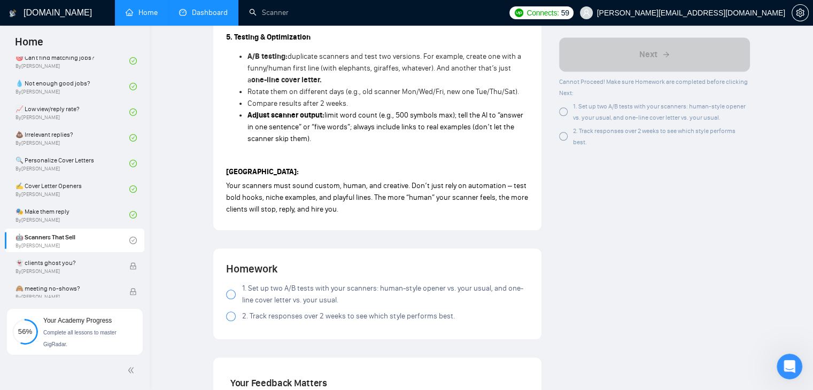
scroll to position [909, 0]
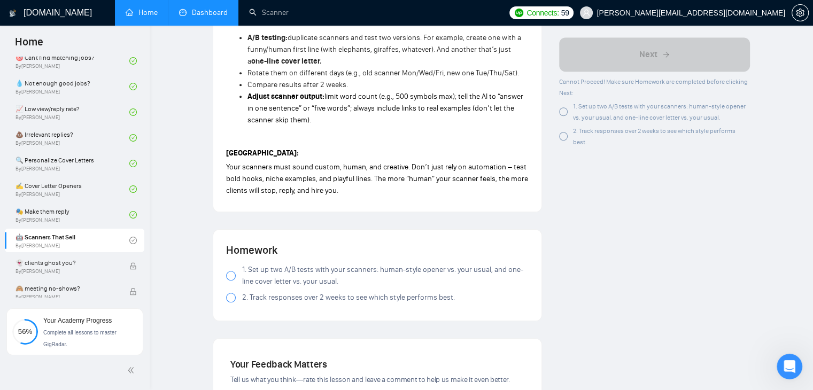
click at [230, 275] on div at bounding box center [231, 276] width 10 height 10
click at [234, 299] on div at bounding box center [231, 298] width 10 height 10
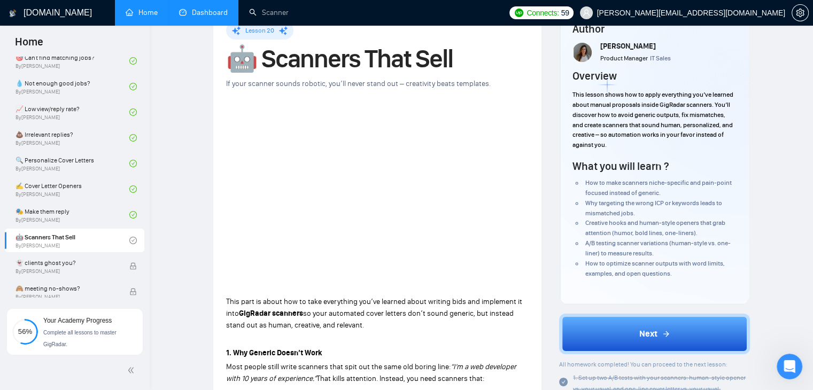
scroll to position [53, 0]
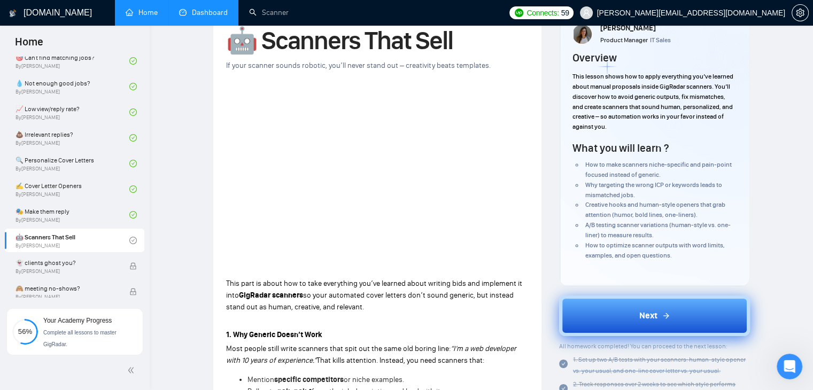
click at [579, 312] on button "Next" at bounding box center [654, 316] width 191 height 41
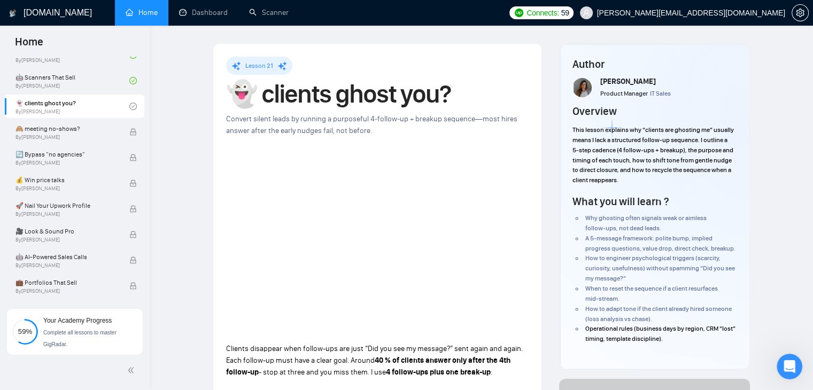
drag, startPoint x: 221, startPoint y: 0, endPoint x: 188, endPoint y: 57, distance: 66.1
click at [196, 17] on link "Dashboard" at bounding box center [203, 12] width 49 height 9
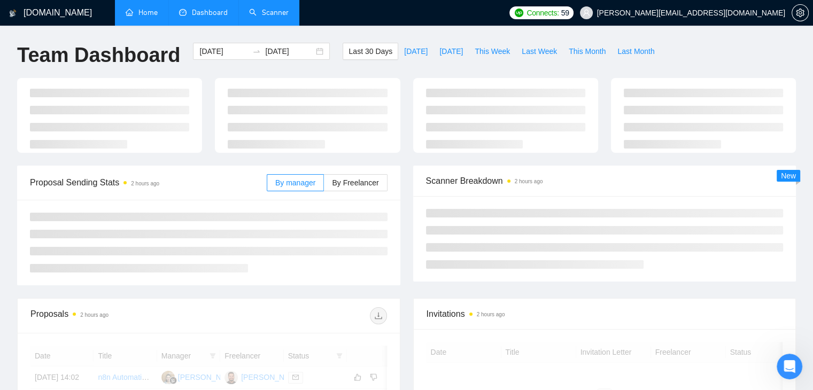
click at [278, 17] on link "Scanner" at bounding box center [269, 12] width 40 height 9
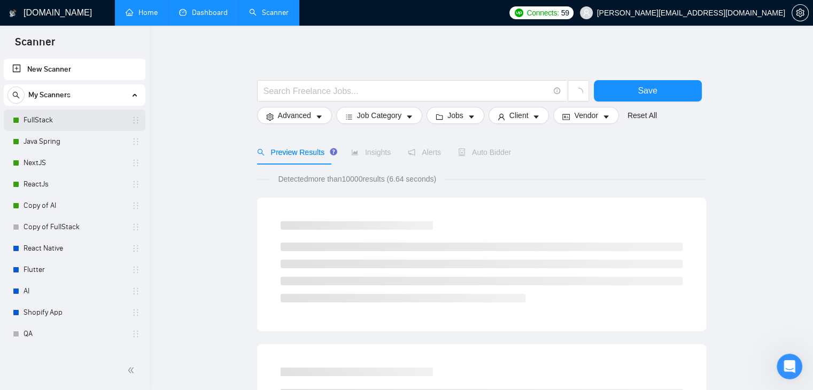
click at [80, 125] on link "FullStack" at bounding box center [75, 120] width 102 height 21
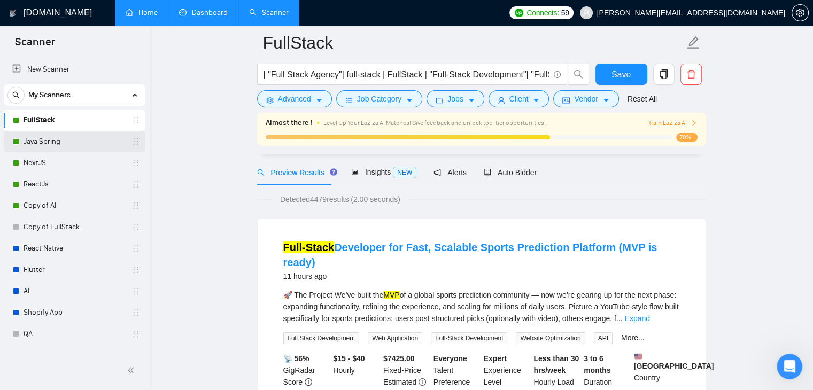
scroll to position [53, 0]
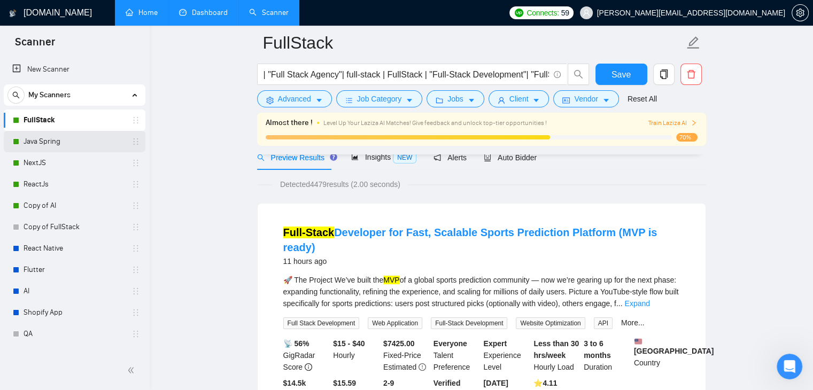
click at [70, 139] on link "Java Spring" at bounding box center [75, 141] width 102 height 21
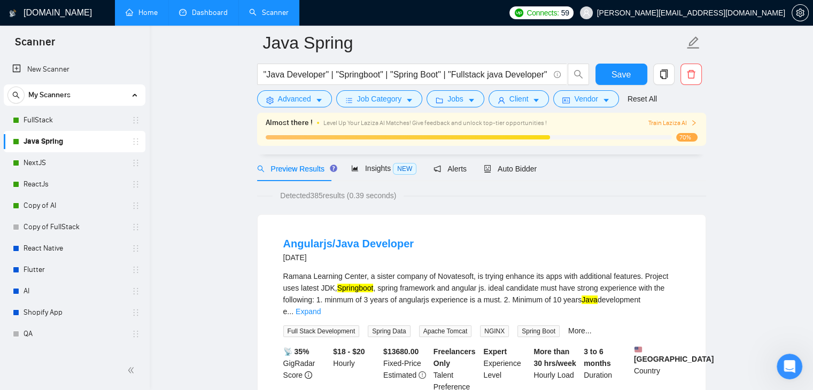
scroll to position [87, 0]
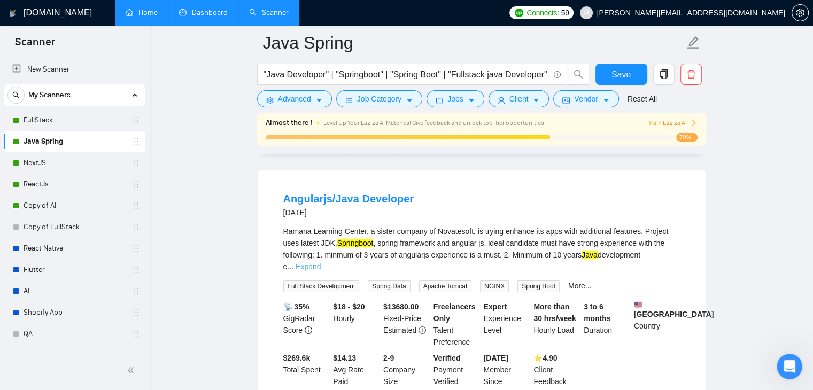
click at [321, 263] on link "Expand" at bounding box center [308, 267] width 25 height 9
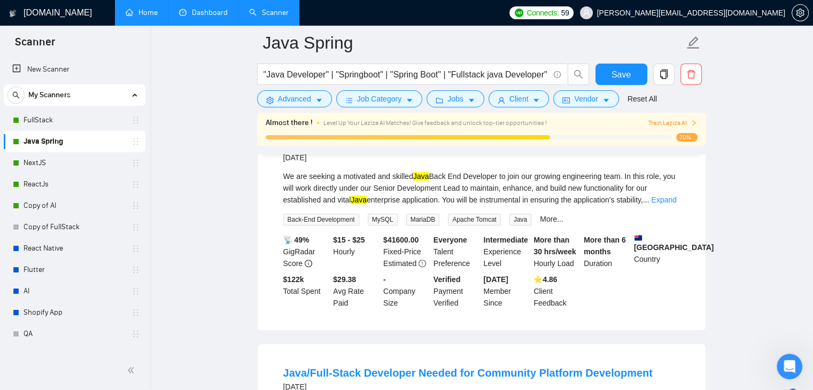
scroll to position [642, 0]
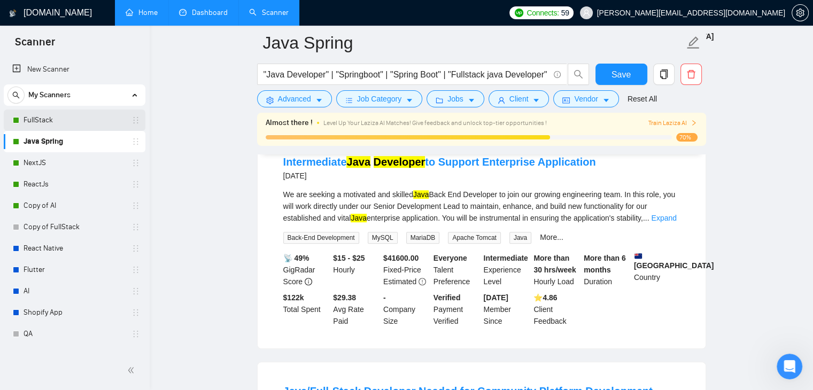
click at [52, 120] on link "FullStack" at bounding box center [75, 120] width 102 height 21
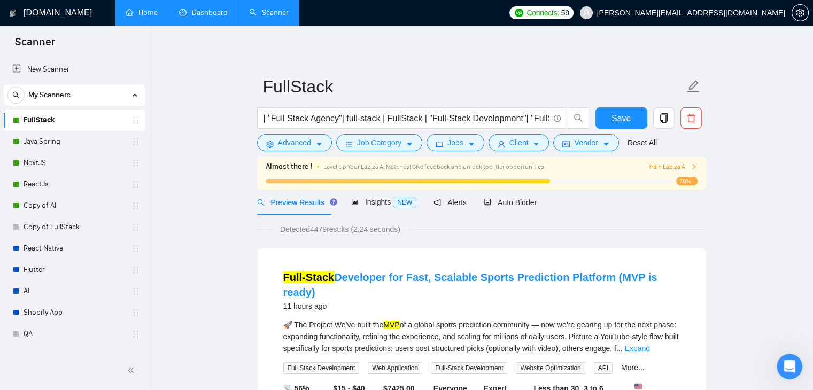
click at [136, 17] on link "Home" at bounding box center [142, 12] width 32 height 9
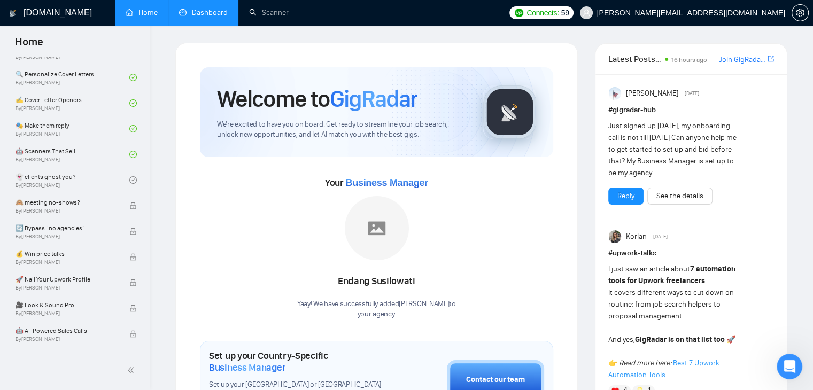
scroll to position [684, 0]
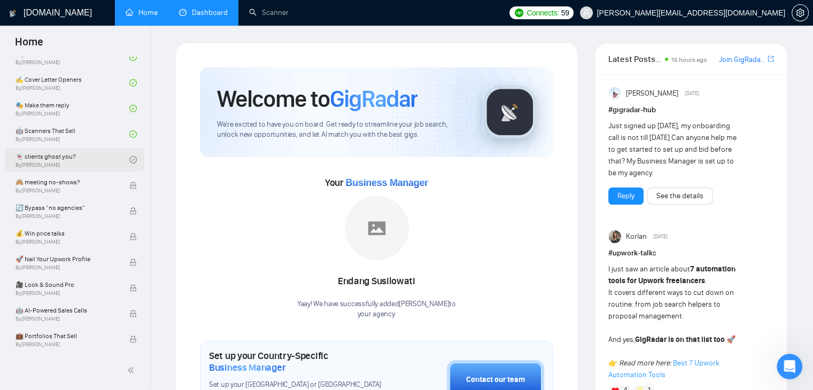
click at [36, 160] on link "👻 clients ghost you? By [PERSON_NAME]" at bounding box center [73, 160] width 114 height 24
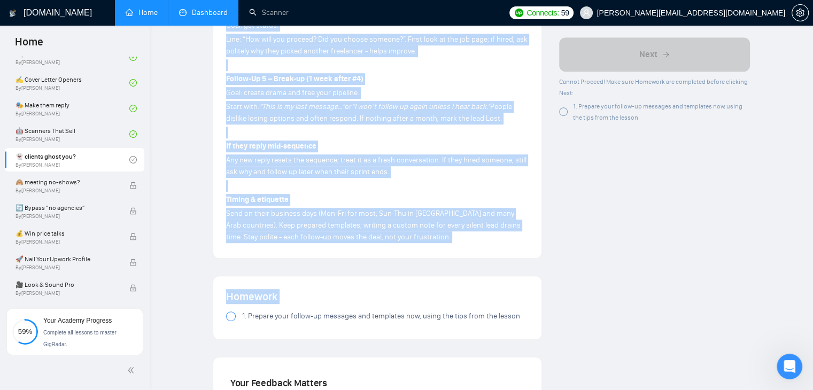
scroll to position [627, 0]
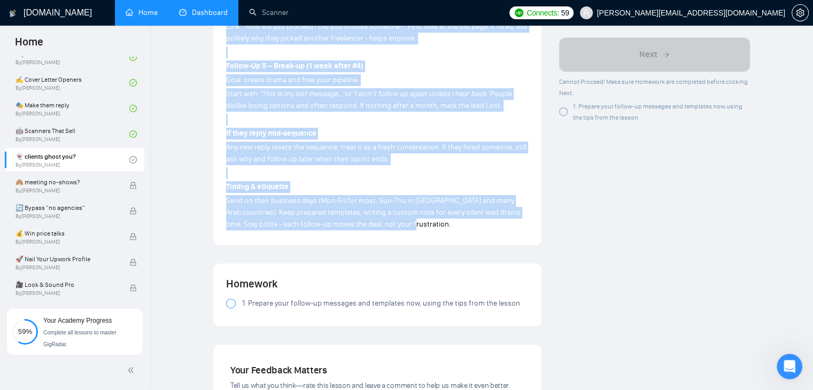
drag, startPoint x: 225, startPoint y: 43, endPoint x: 410, endPoint y: 224, distance: 259.0
copy div "Loremip dolorsita cons adipis-eli sed doei “Tem inc utl et dolorem?” aliq enima…"
click at [410, 224] on p "Send on their business days (Mon-Fri for most; Sun-Thu in [GEOGRAPHIC_DATA] and…" at bounding box center [377, 212] width 303 height 35
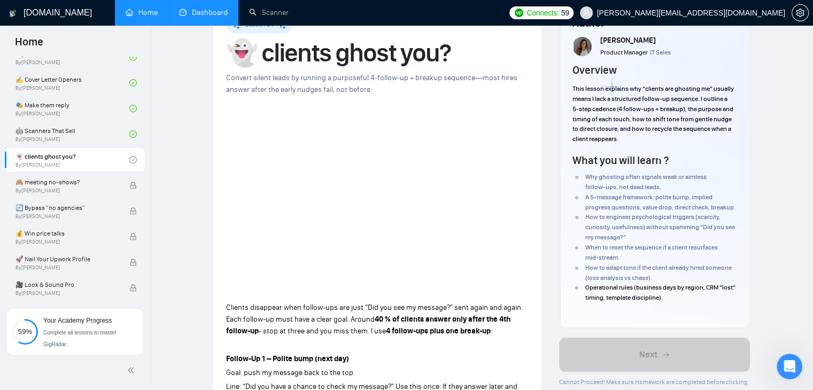
scroll to position [0, 0]
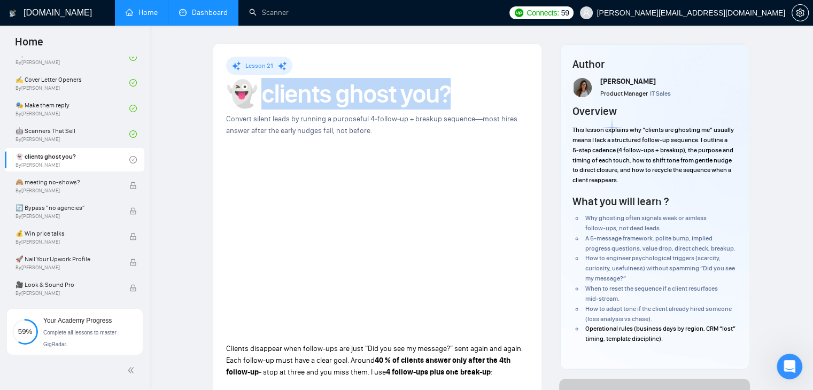
drag, startPoint x: 456, startPoint y: 92, endPoint x: 268, endPoint y: 97, distance: 187.2
click at [268, 97] on h1 "👻 clients ghost you?" at bounding box center [377, 94] width 303 height 24
copy h1 "lients ghost you?"
click at [274, 98] on h1 "👻 clients ghost you?" at bounding box center [377, 94] width 303 height 24
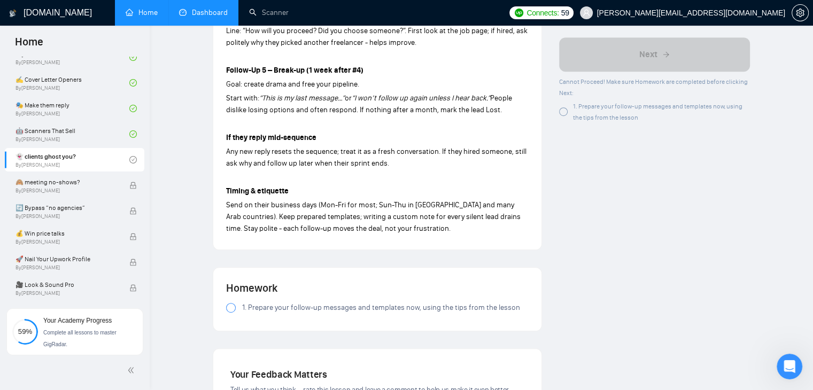
scroll to position [642, 0]
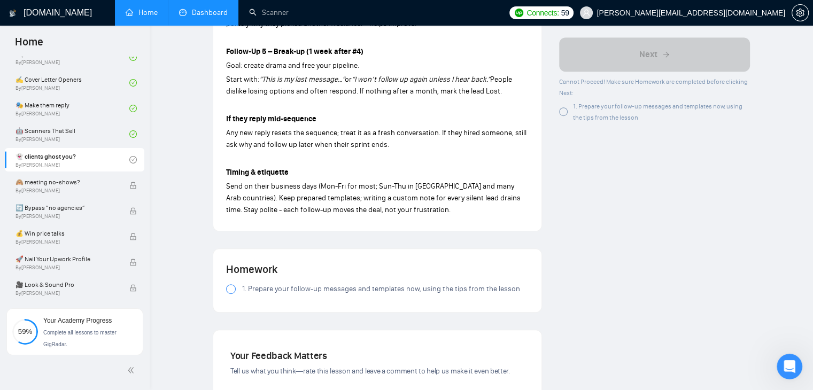
click at [229, 287] on div at bounding box center [231, 289] width 10 height 10
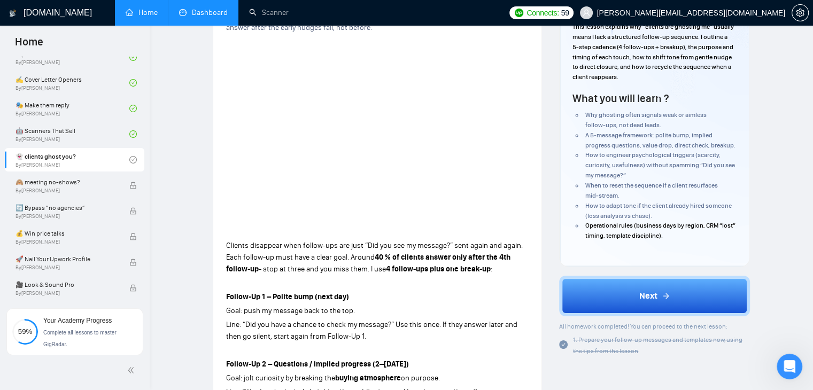
scroll to position [107, 0]
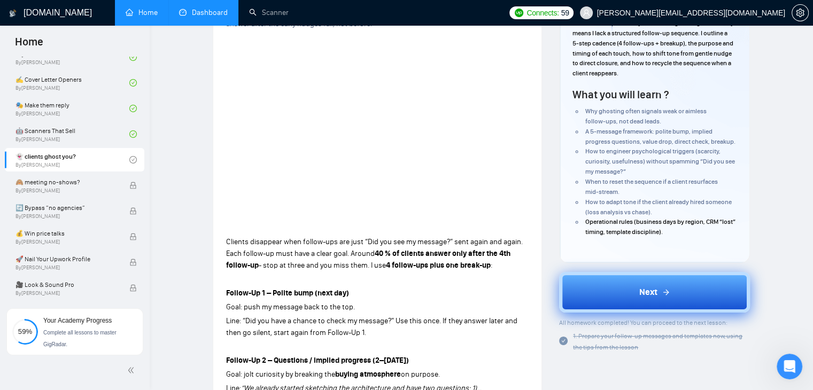
click at [584, 291] on button "Next" at bounding box center [654, 292] width 191 height 41
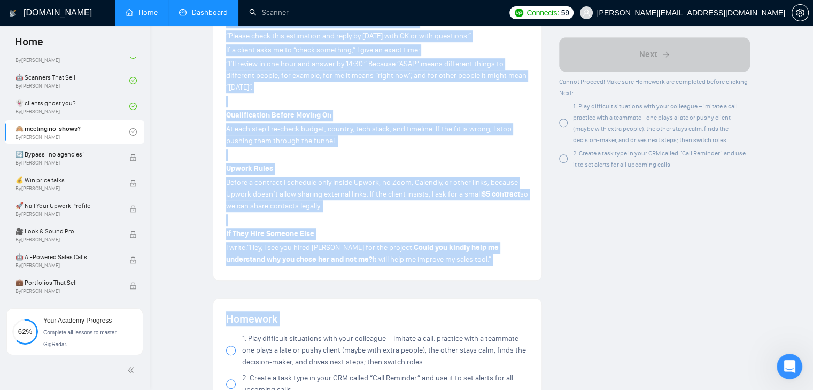
scroll to position [620, 0]
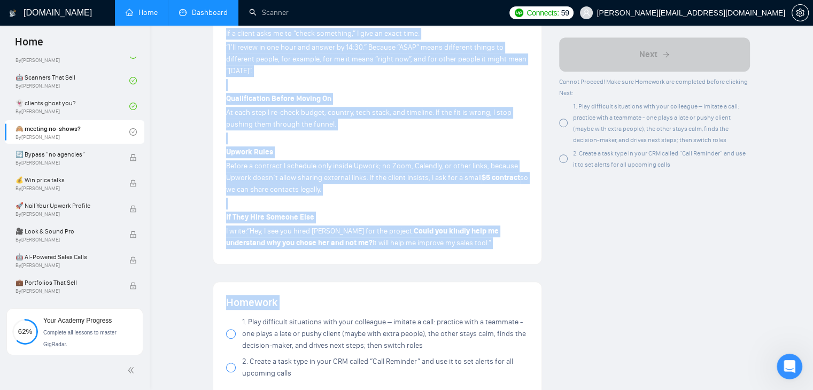
drag, startPoint x: 222, startPoint y: 132, endPoint x: 440, endPoint y: 236, distance: 241.1
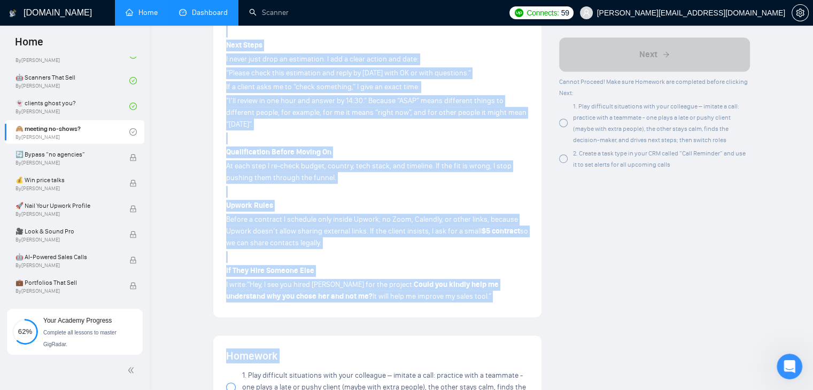
click at [323, 251] on p at bounding box center [377, 257] width 303 height 12
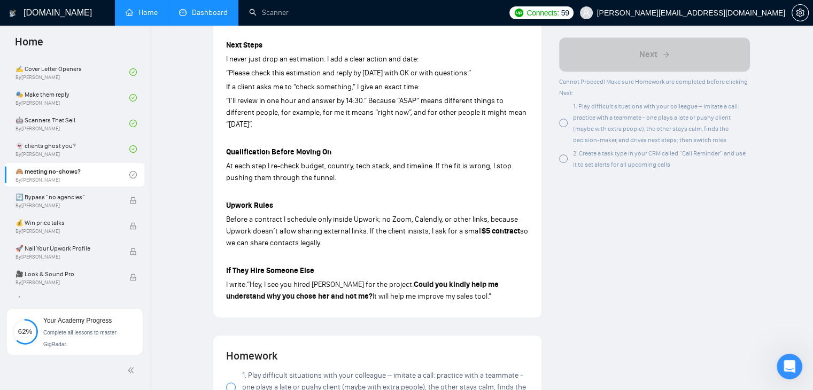
scroll to position [695, 0]
drag, startPoint x: 332, startPoint y: 232, endPoint x: 249, endPoint y: 81, distance: 172.1
click at [249, 81] on div "Clients sometimes don’t show up on a call. First miss: I forgive and politely r…" at bounding box center [377, 39] width 303 height 530
click at [360, 186] on p at bounding box center [377, 192] width 303 height 12
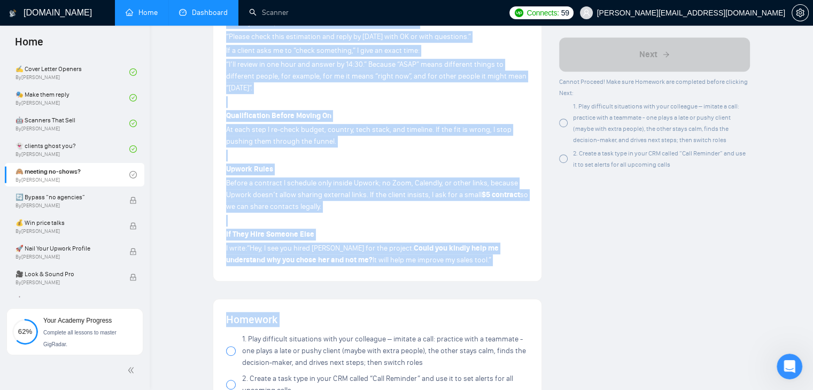
scroll to position [629, 0]
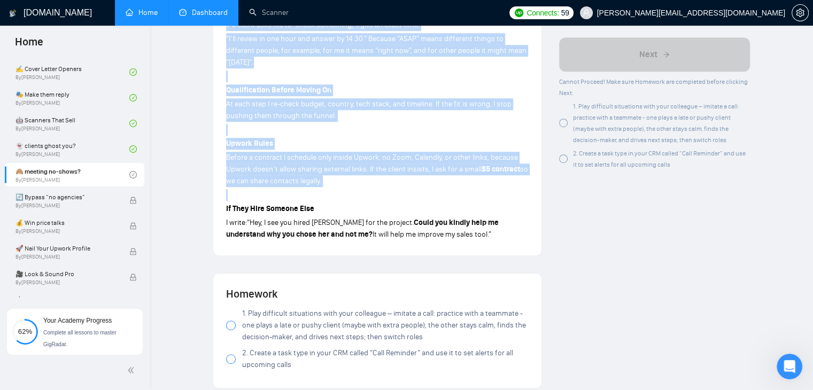
drag, startPoint x: 227, startPoint y: 100, endPoint x: 333, endPoint y: 176, distance: 130.7
copy div "Loremip dolorsita con’a elit se do e temp. Incid utla: E dolorem ali enimadmi v…"
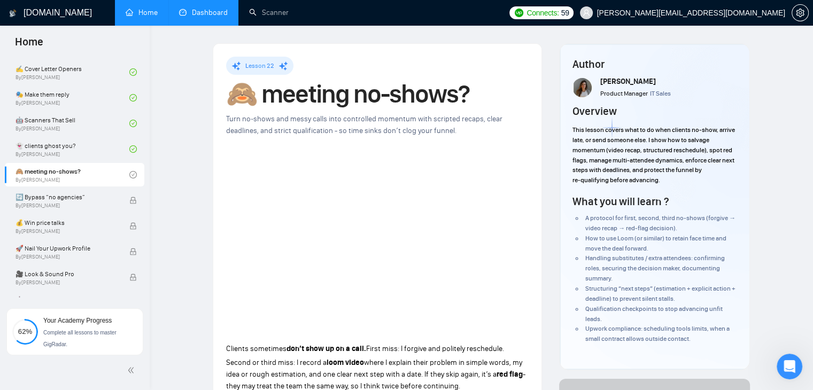
scroll to position [0, 0]
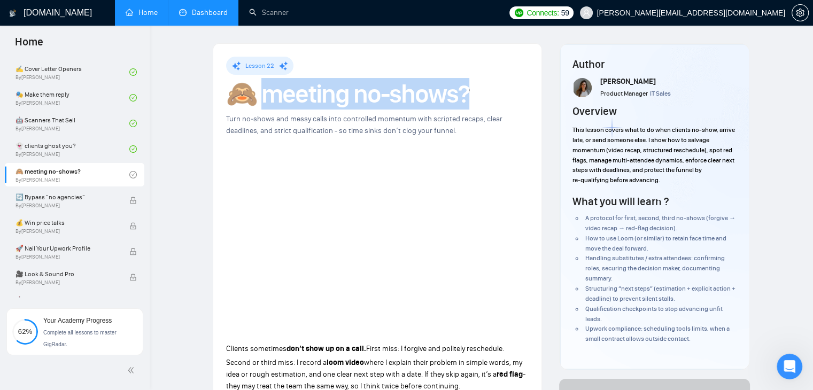
drag, startPoint x: 472, startPoint y: 97, endPoint x: 267, endPoint y: 97, distance: 204.8
click at [267, 97] on h1 "🙈 meeting no-shows?" at bounding box center [377, 94] width 303 height 24
click at [340, 106] on h1 "🙈 meeting no-shows?" at bounding box center [377, 94] width 303 height 24
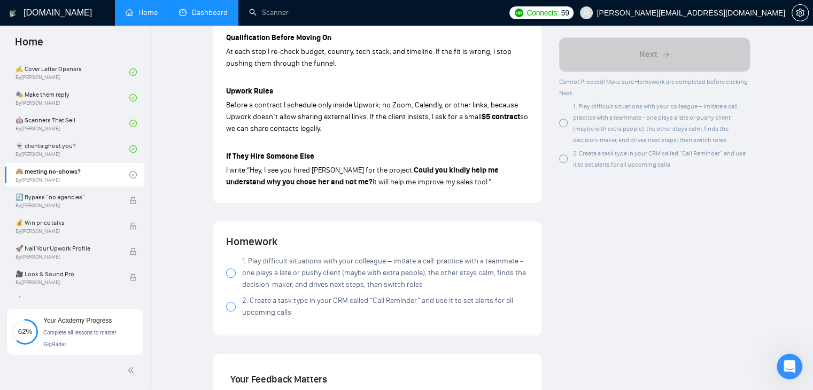
scroll to position [695, 0]
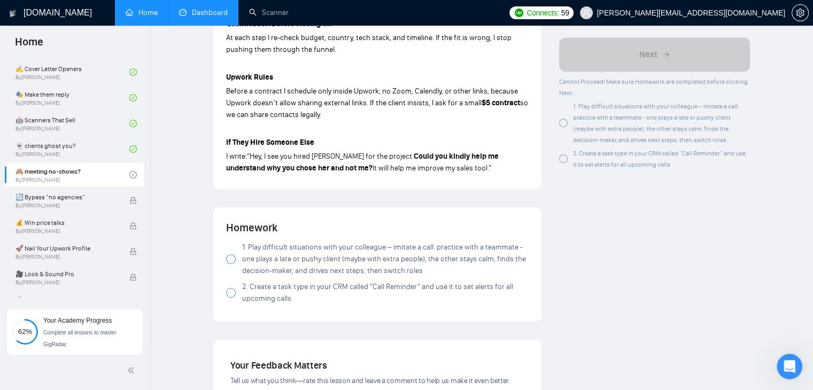
click at [229, 255] on div at bounding box center [231, 260] width 10 height 10
click at [229, 288] on div at bounding box center [231, 293] width 10 height 10
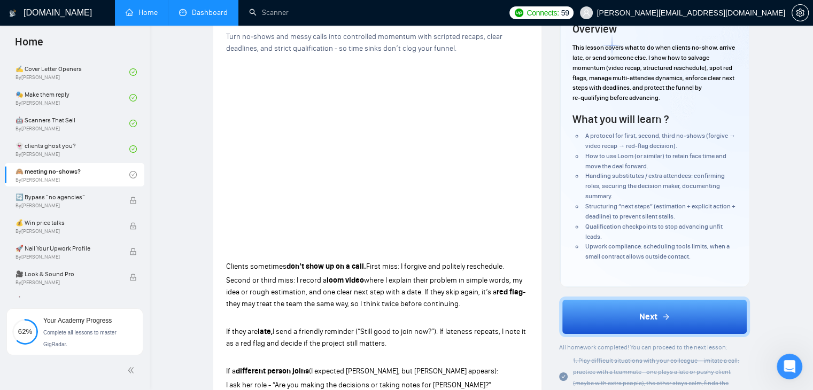
scroll to position [160, 0]
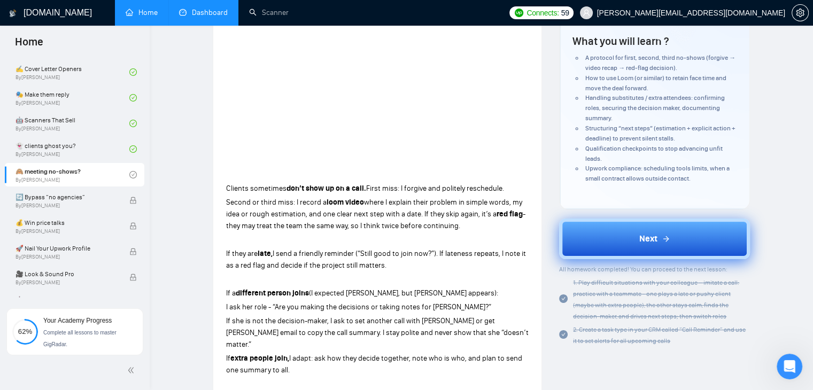
click at [599, 233] on button "Next" at bounding box center [654, 239] width 191 height 41
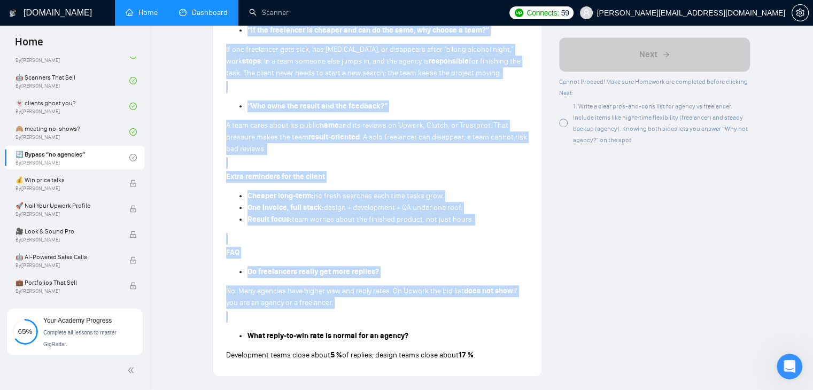
scroll to position [633, 0]
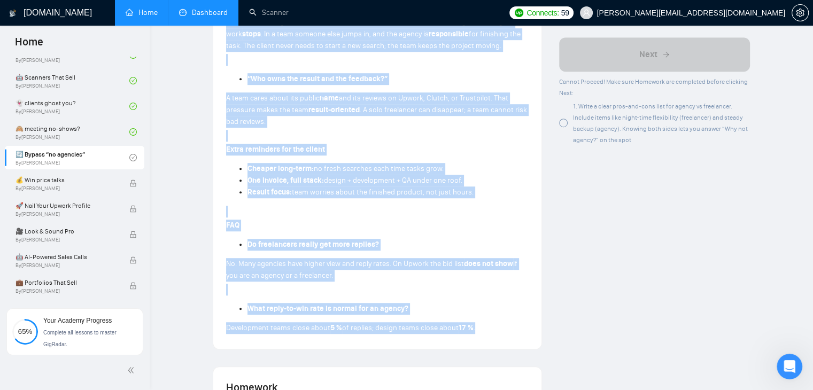
drag, startPoint x: 227, startPoint y: 34, endPoint x: 485, endPoint y: 328, distance: 391.4
click at [485, 328] on div "Some clients still say, “I don’t want to work with an agency.” First step: ask …" at bounding box center [377, 23] width 303 height 628
click at [444, 304] on li "What reply-to-win rate is normal for an agency?" at bounding box center [388, 309] width 281 height 12
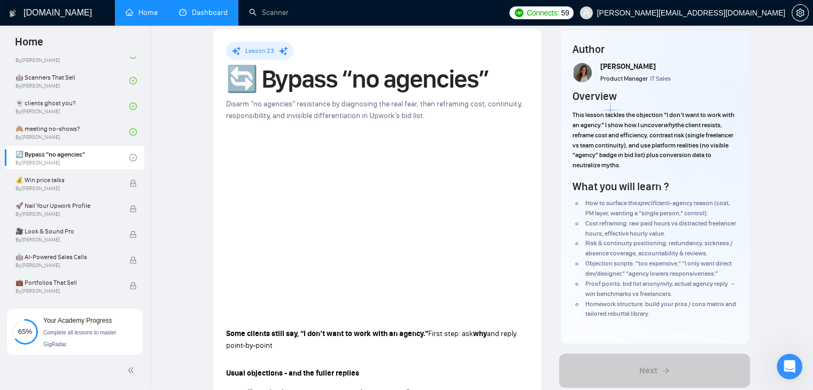
scroll to position [0, 0]
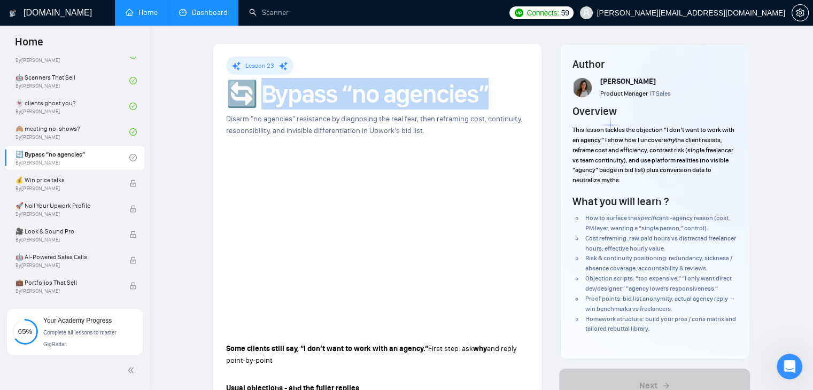
drag, startPoint x: 495, startPoint y: 91, endPoint x: 268, endPoint y: 99, distance: 226.8
click at [268, 99] on h1 "🔄 Bypass “no agencies”" at bounding box center [377, 94] width 303 height 24
click at [372, 82] on h1 "🔄 Bypass “no agencies”" at bounding box center [377, 94] width 303 height 24
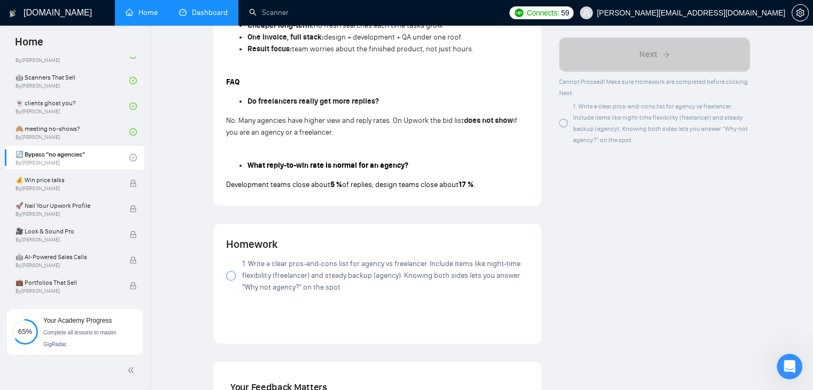
scroll to position [802, 0]
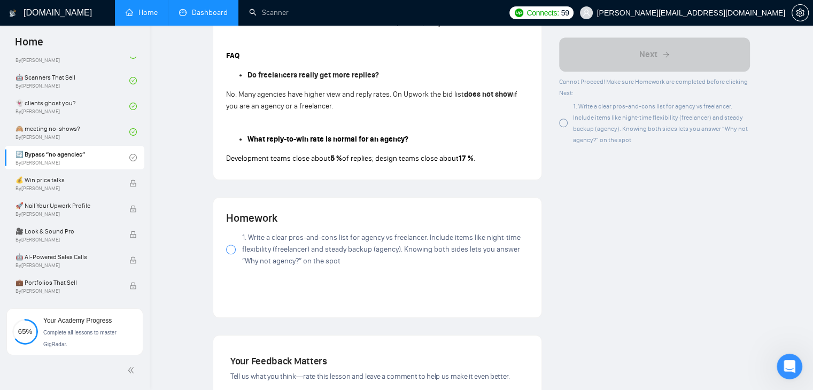
click at [231, 247] on div at bounding box center [231, 250] width 10 height 10
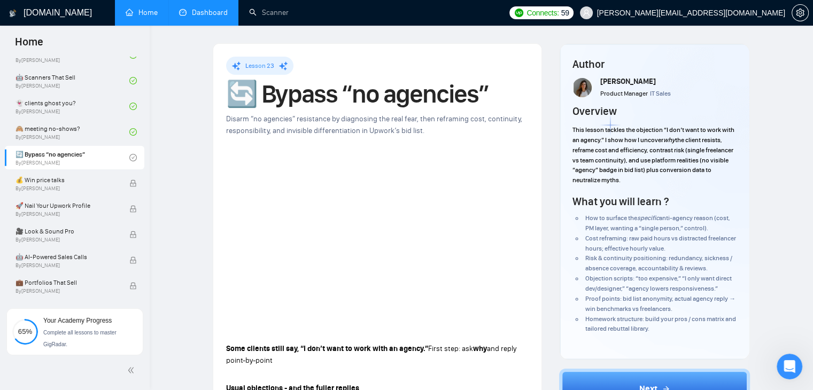
scroll to position [160, 0]
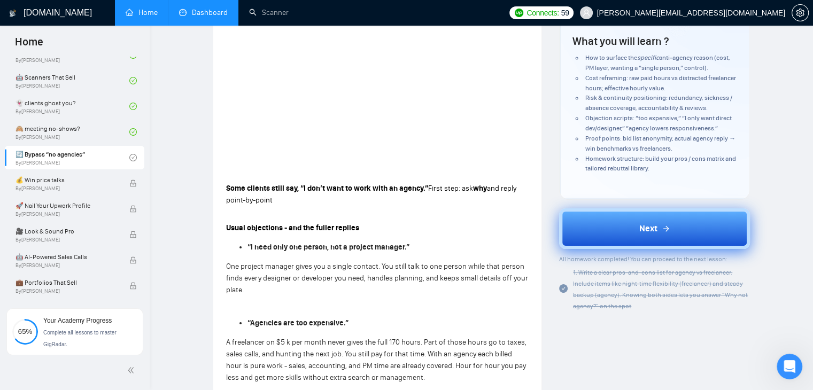
click at [615, 237] on button "Next" at bounding box center [654, 229] width 191 height 41
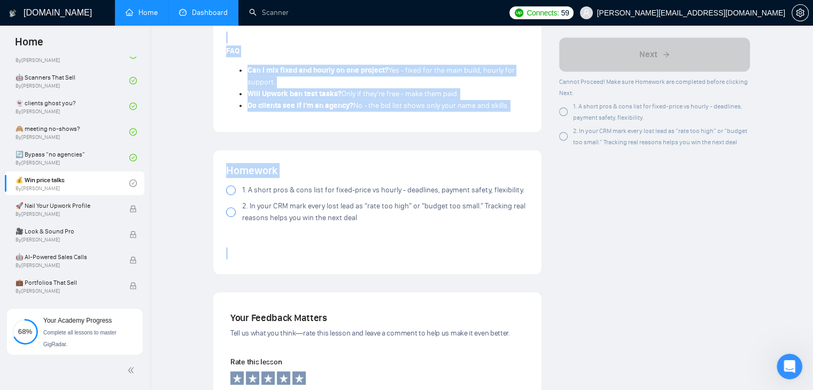
scroll to position [802, 0]
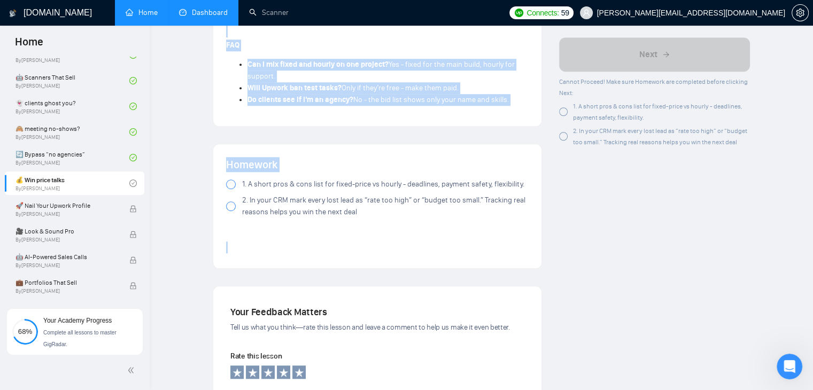
drag, startPoint x: 226, startPoint y: 78, endPoint x: 517, endPoint y: 105, distance: 292.2
click at [517, 105] on li "Do clients see if I’m an agency? No - the bid list shows only your name and ski…" at bounding box center [388, 100] width 281 height 12
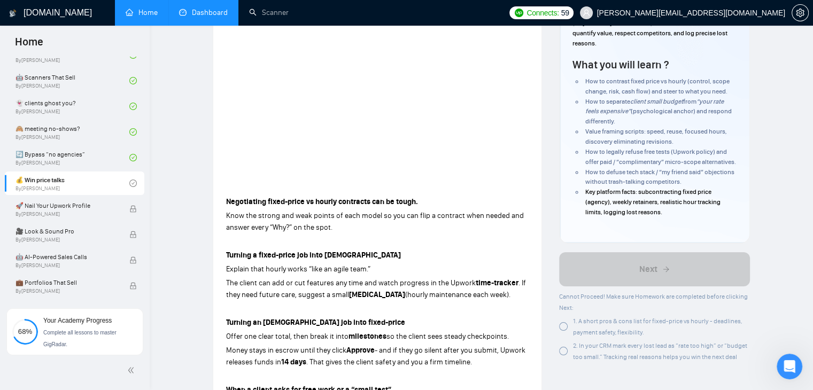
scroll to position [0, 0]
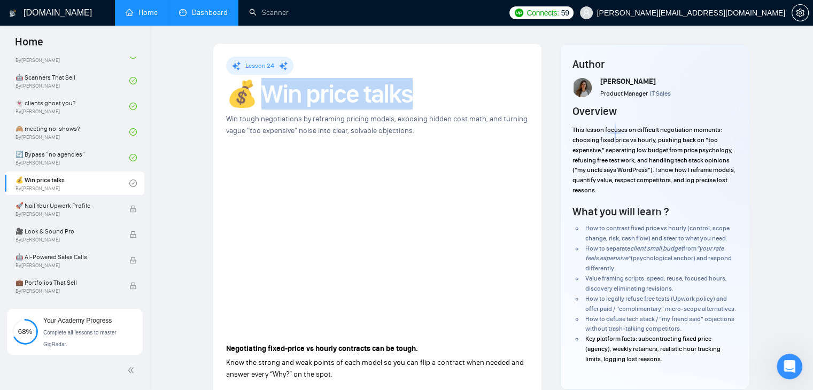
drag, startPoint x: 419, startPoint y: 98, endPoint x: 262, endPoint y: 100, distance: 157.2
click at [262, 100] on h1 "💰 Win price talks" at bounding box center [377, 94] width 303 height 24
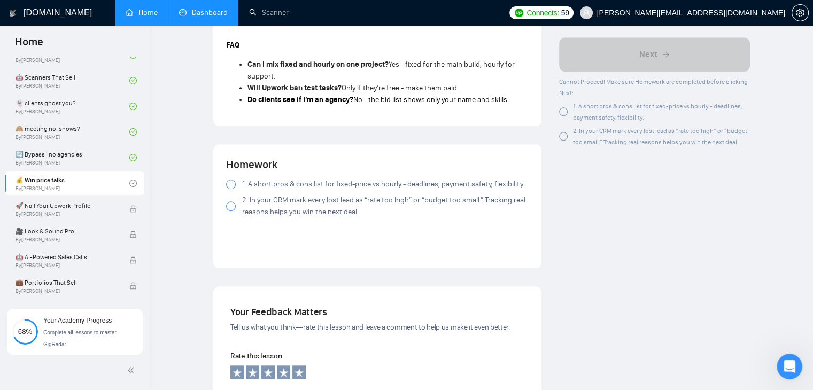
scroll to position [695, 0]
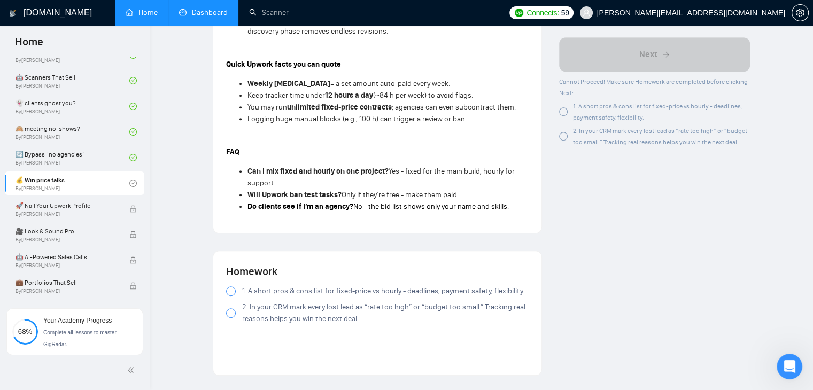
click at [231, 291] on div at bounding box center [231, 292] width 10 height 10
click at [230, 315] on div at bounding box center [231, 314] width 10 height 10
click at [234, 314] on div at bounding box center [231, 314] width 10 height 10
click at [230, 313] on div at bounding box center [231, 314] width 10 height 10
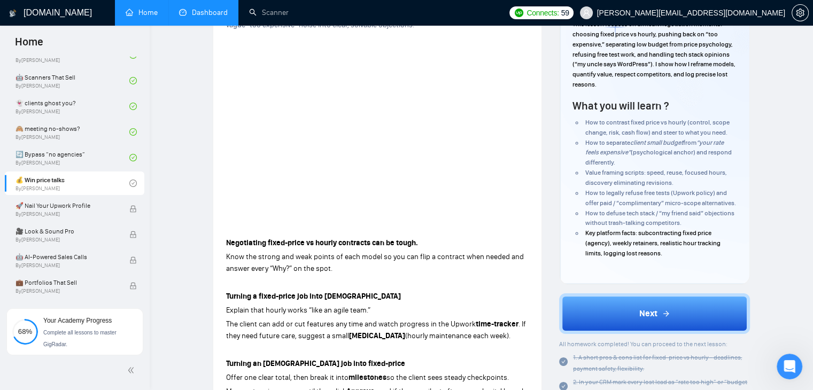
scroll to position [107, 0]
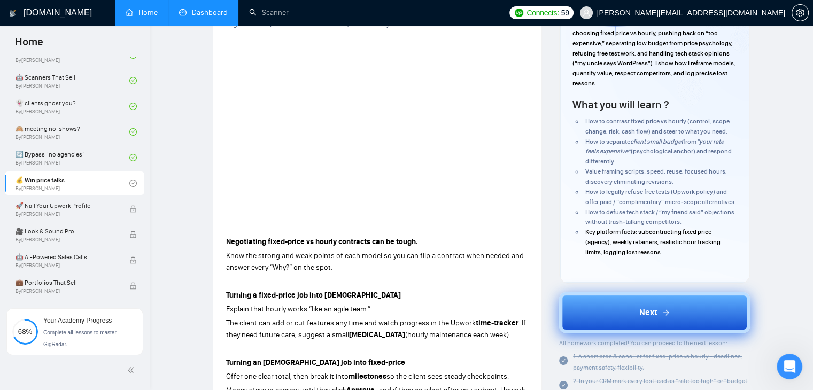
click at [592, 333] on button "Next" at bounding box center [654, 312] width 191 height 41
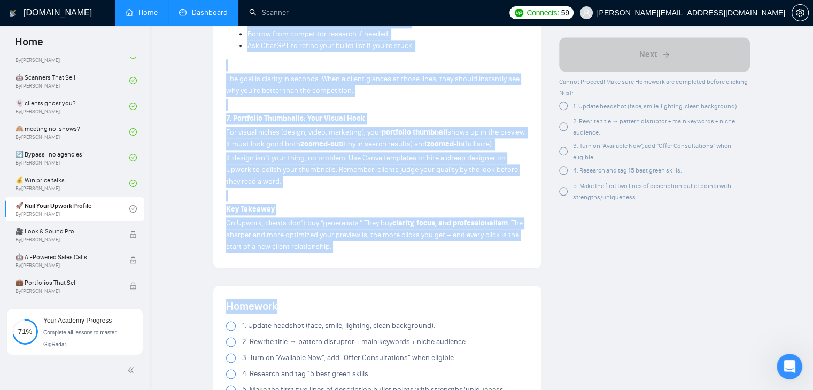
scroll to position [1337, 0]
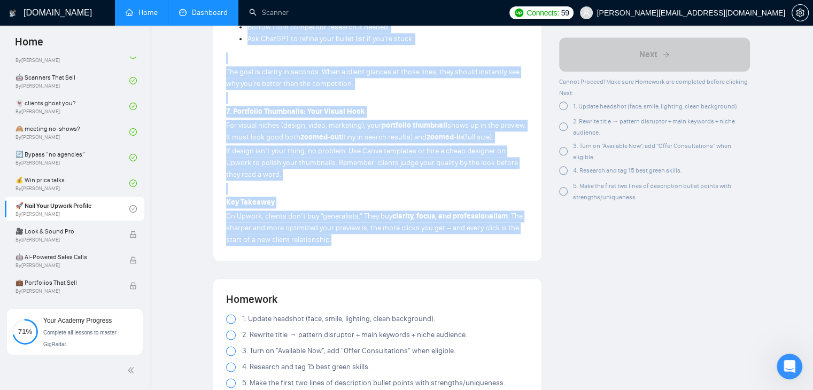
drag, startPoint x: 225, startPoint y: 133, endPoint x: 376, endPoint y: 226, distance: 177.4
click at [369, 232] on p "On Upwork, clients don’t buy “generalists.” They buy clarity, focus, and profes…" at bounding box center [377, 228] width 303 height 35
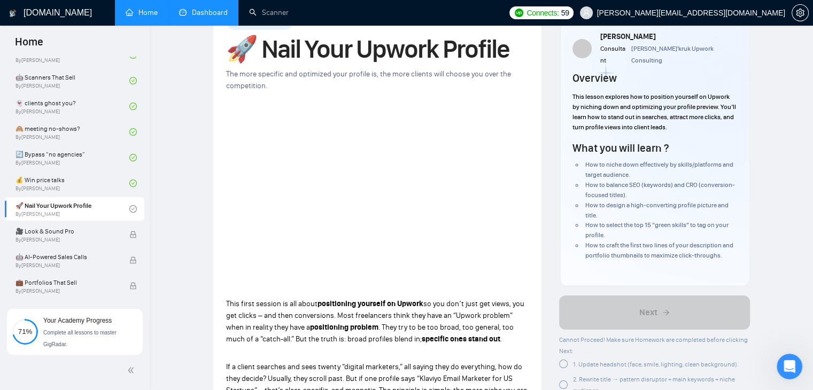
scroll to position [0, 0]
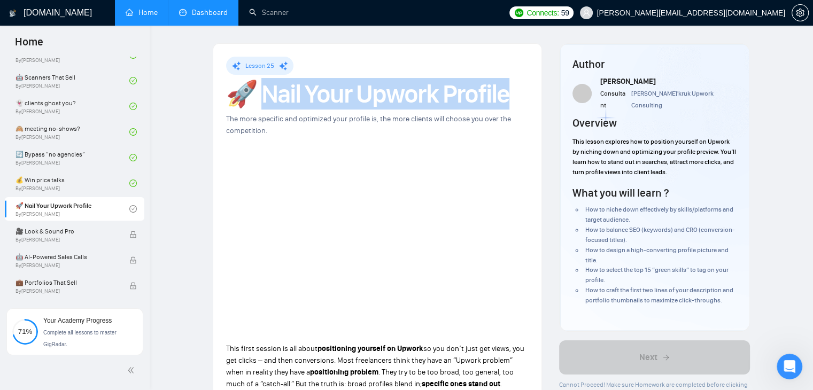
drag, startPoint x: 266, startPoint y: 97, endPoint x: 517, endPoint y: 98, distance: 250.8
click at [517, 98] on h1 "🚀 Nail Your Upwork Profile" at bounding box center [377, 94] width 303 height 24
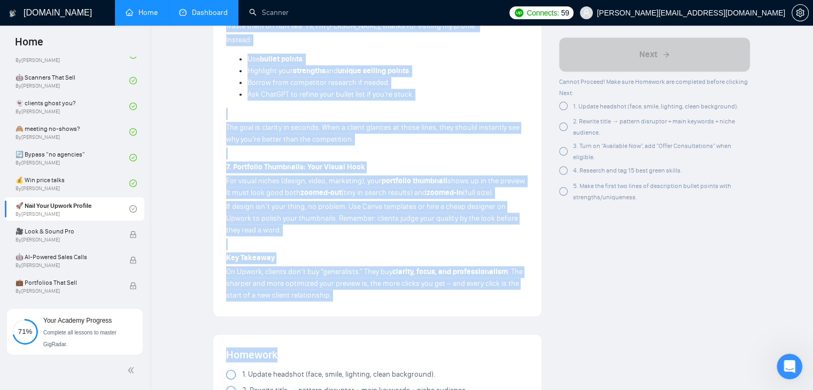
scroll to position [1283, 0]
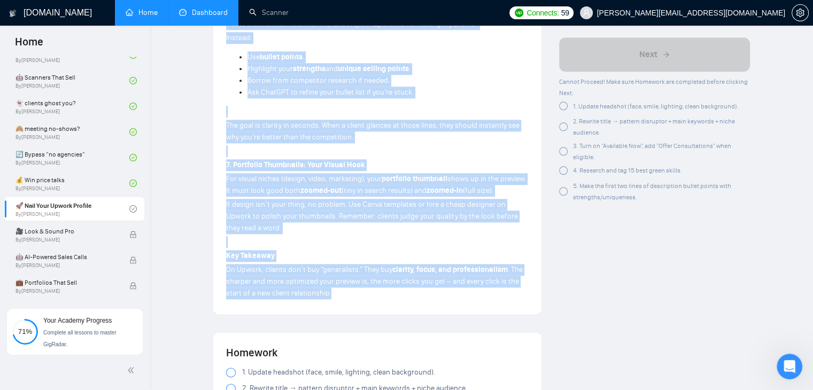
drag, startPoint x: 222, startPoint y: 133, endPoint x: 341, endPoint y: 281, distance: 189.7
click at [341, 281] on p "On Upwork, clients don’t buy “generalists.” They buy clarity, focus, and profes…" at bounding box center [377, 281] width 303 height 35
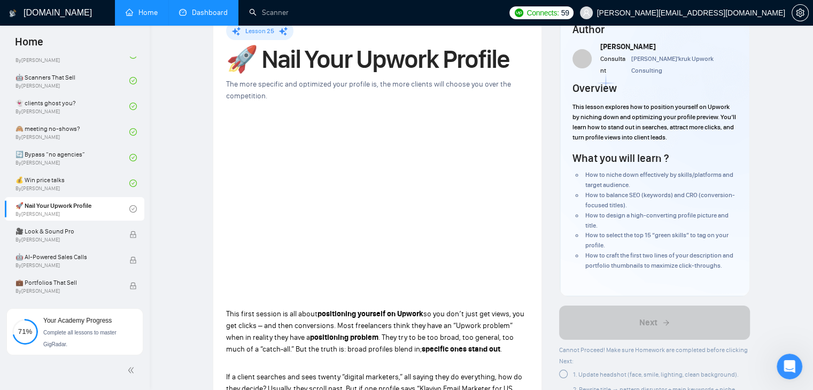
scroll to position [53, 0]
